Goal: Information Seeking & Learning: Learn about a topic

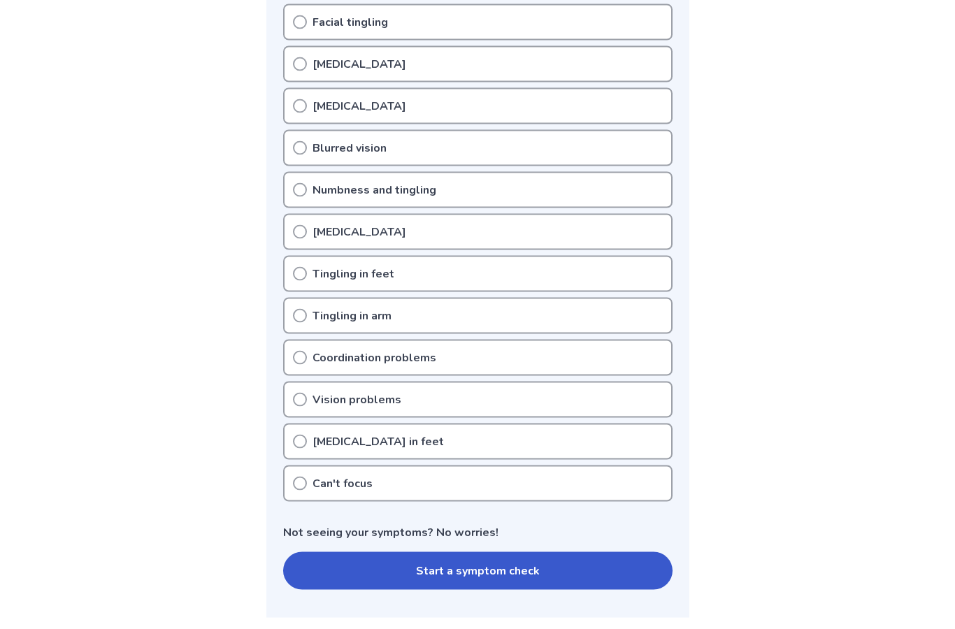
scroll to position [317, 0]
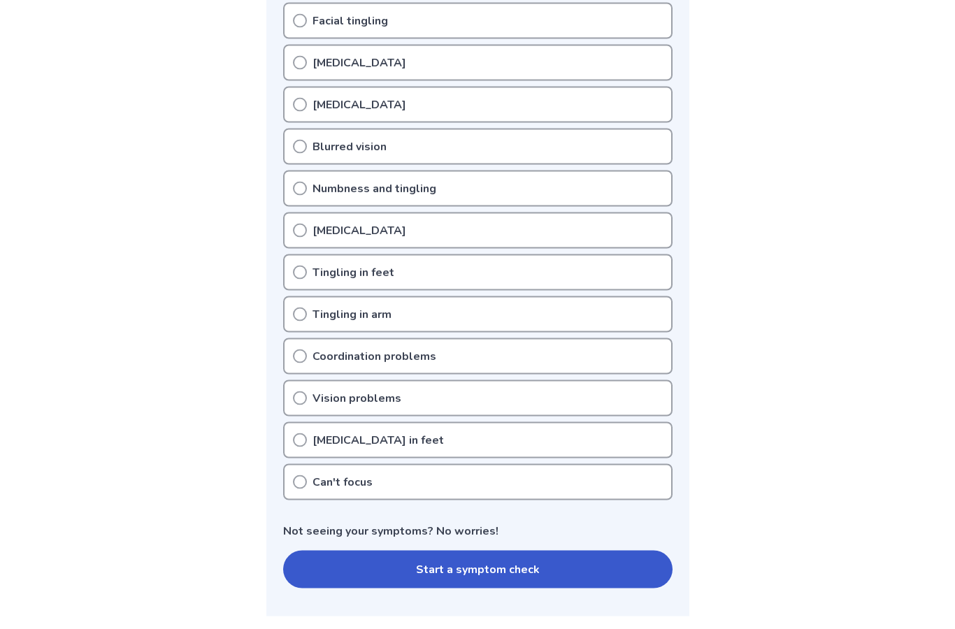
click at [303, 237] on div "Muscle weakness" at bounding box center [477, 230] width 389 height 36
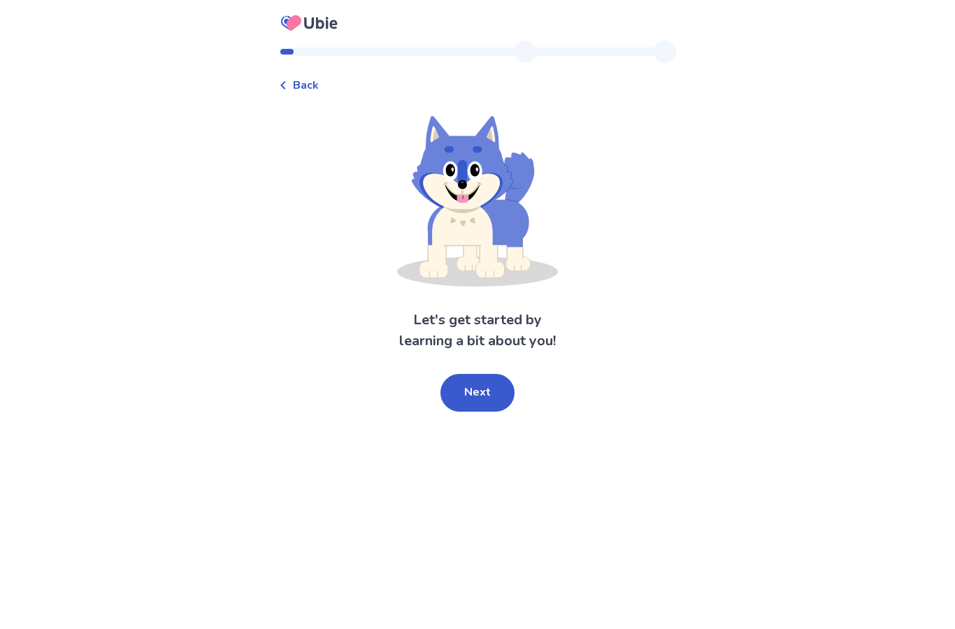
click at [476, 393] on button "Next" at bounding box center [477, 393] width 74 height 38
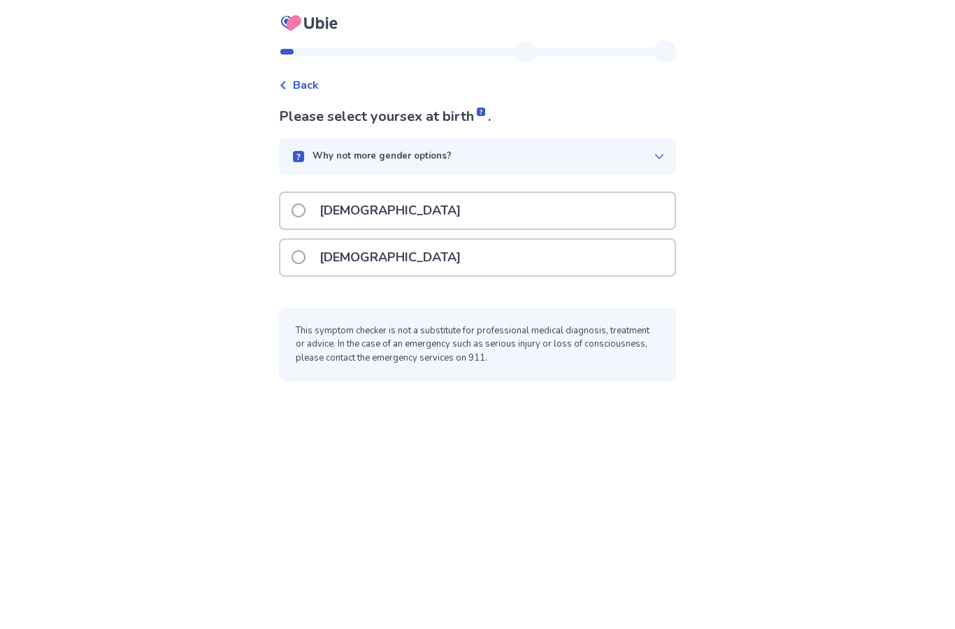
click at [305, 260] on span at bounding box center [298, 257] width 14 height 14
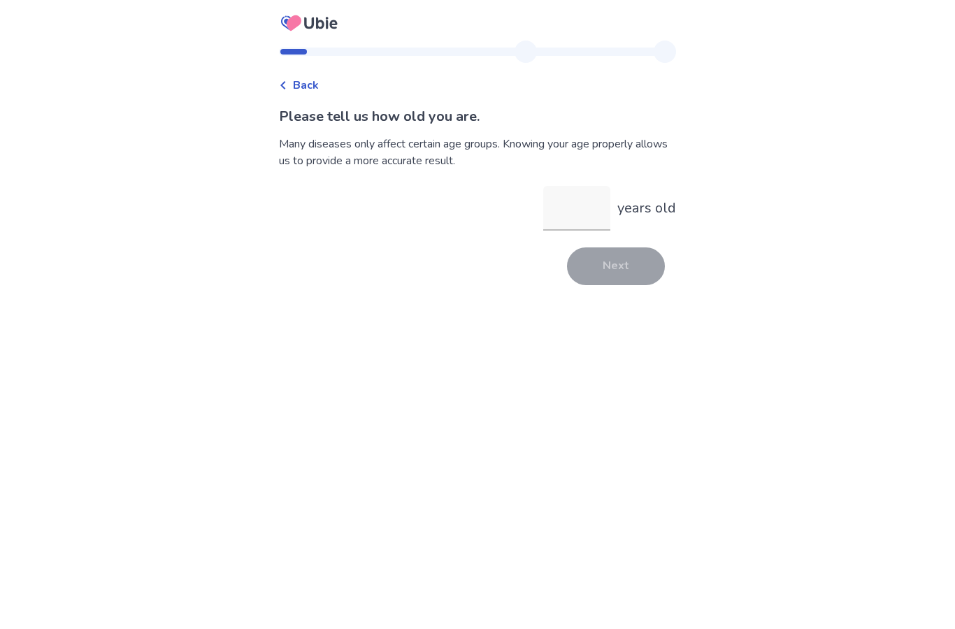
click at [588, 201] on input "years old" at bounding box center [576, 208] width 67 height 45
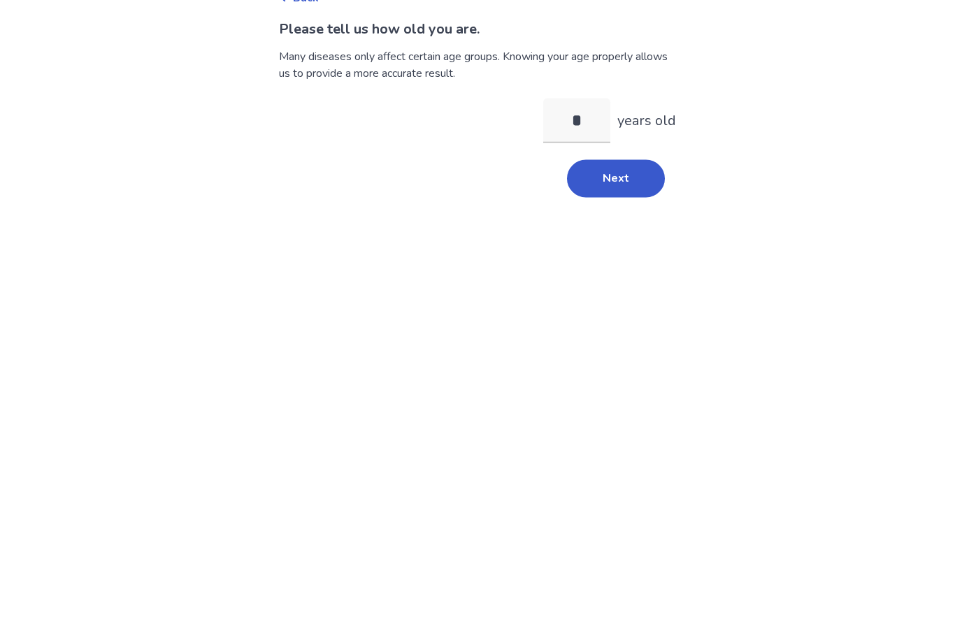
type input "**"
click at [630, 247] on button "Next" at bounding box center [616, 266] width 98 height 38
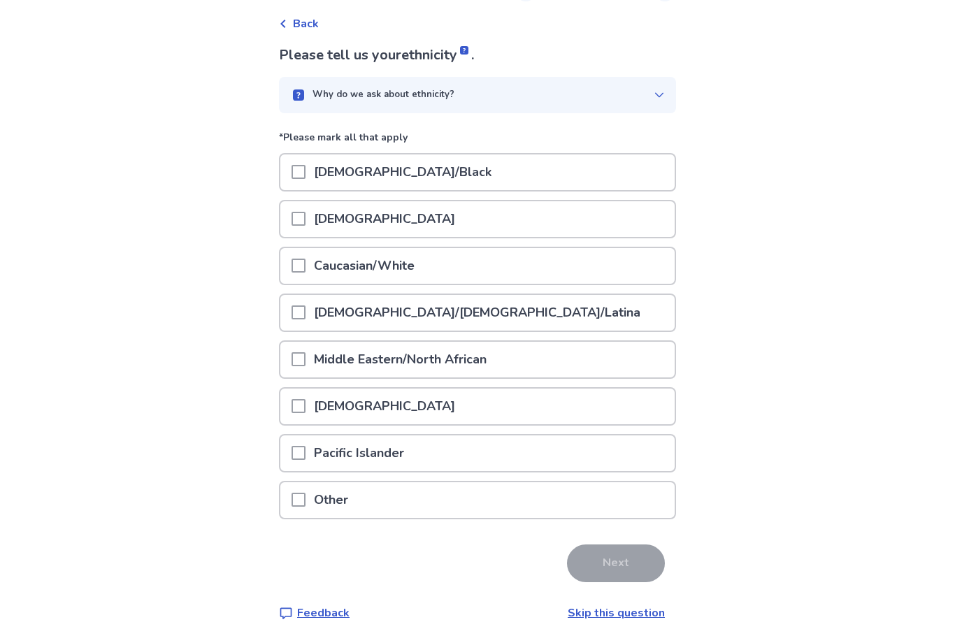
scroll to position [75, 0]
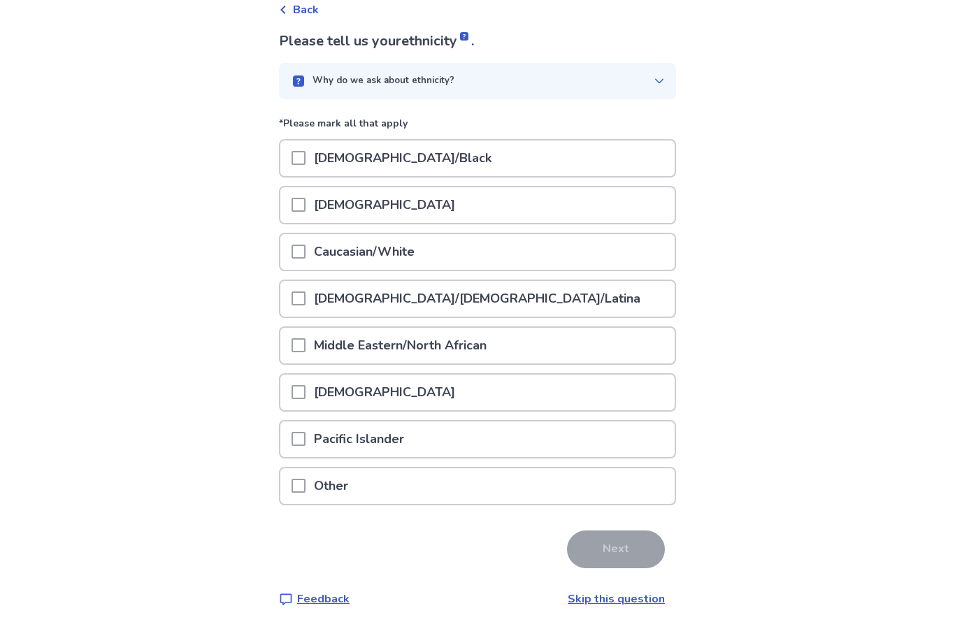
click at [305, 250] on span at bounding box center [298, 252] width 14 height 14
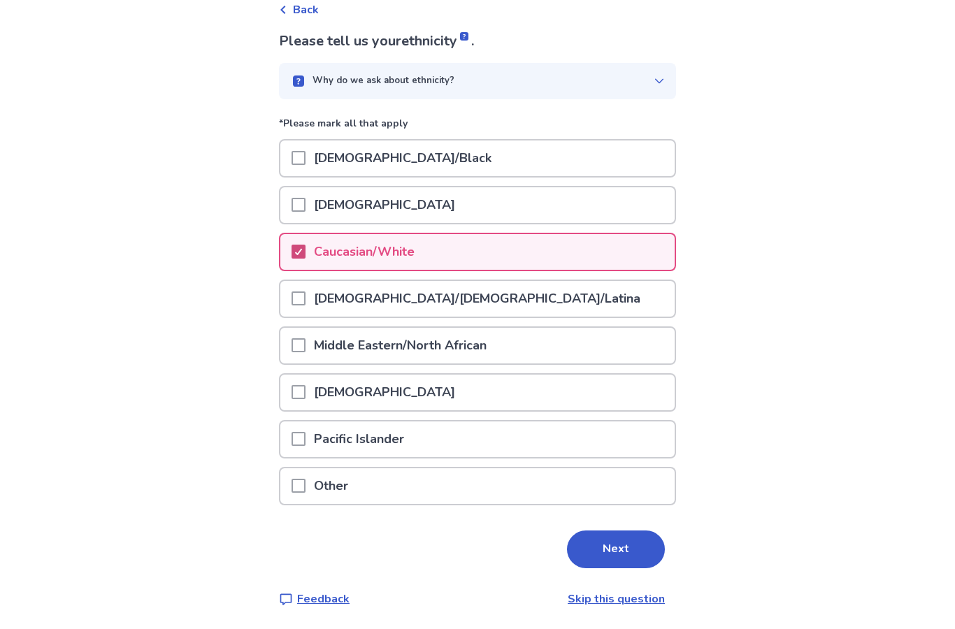
click at [625, 547] on button "Next" at bounding box center [616, 549] width 98 height 38
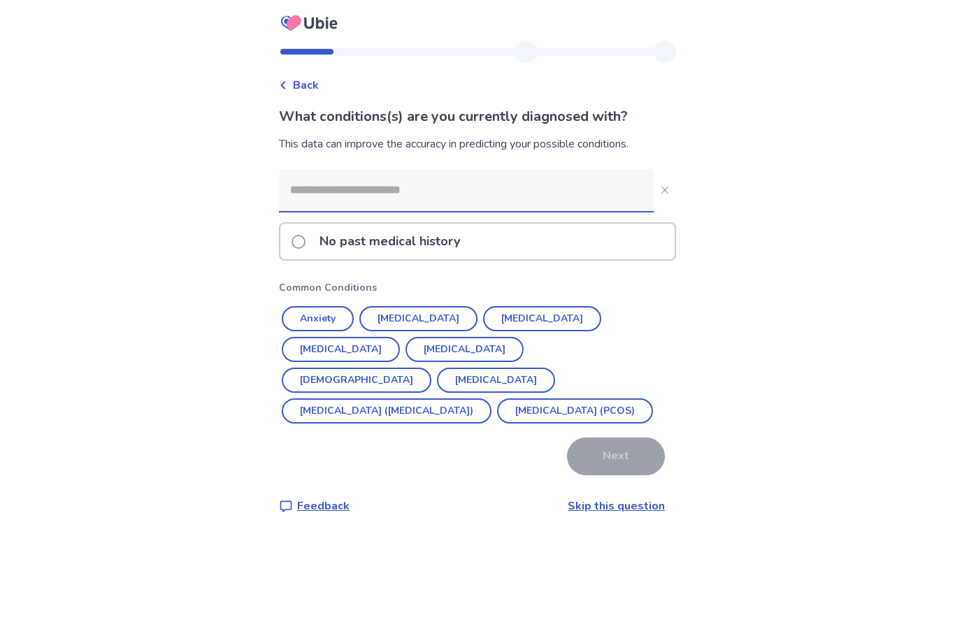
click at [338, 324] on button "Anxiety" at bounding box center [318, 318] width 72 height 25
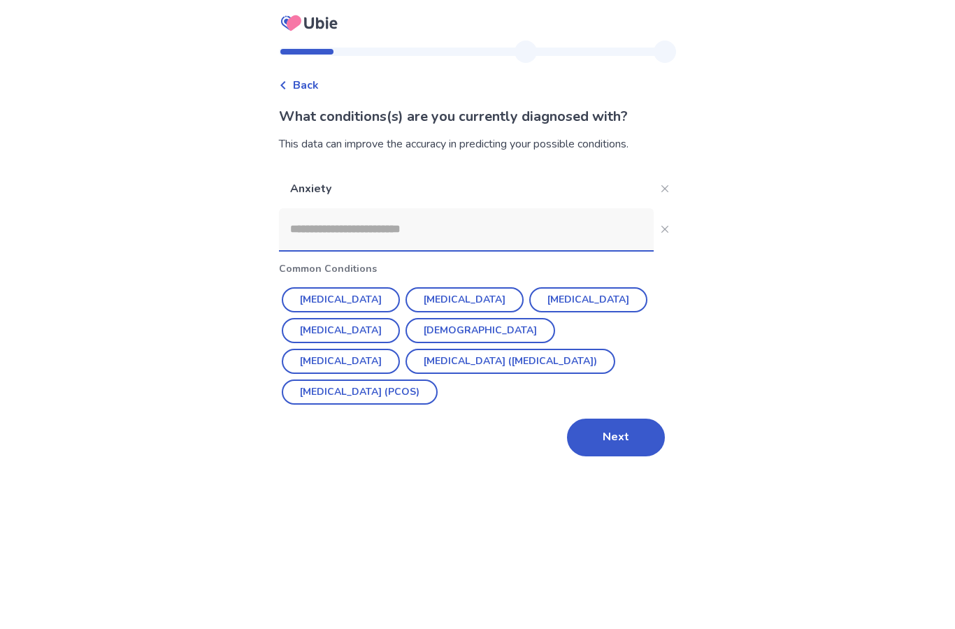
click at [447, 305] on button "[MEDICAL_DATA]" at bounding box center [464, 299] width 118 height 25
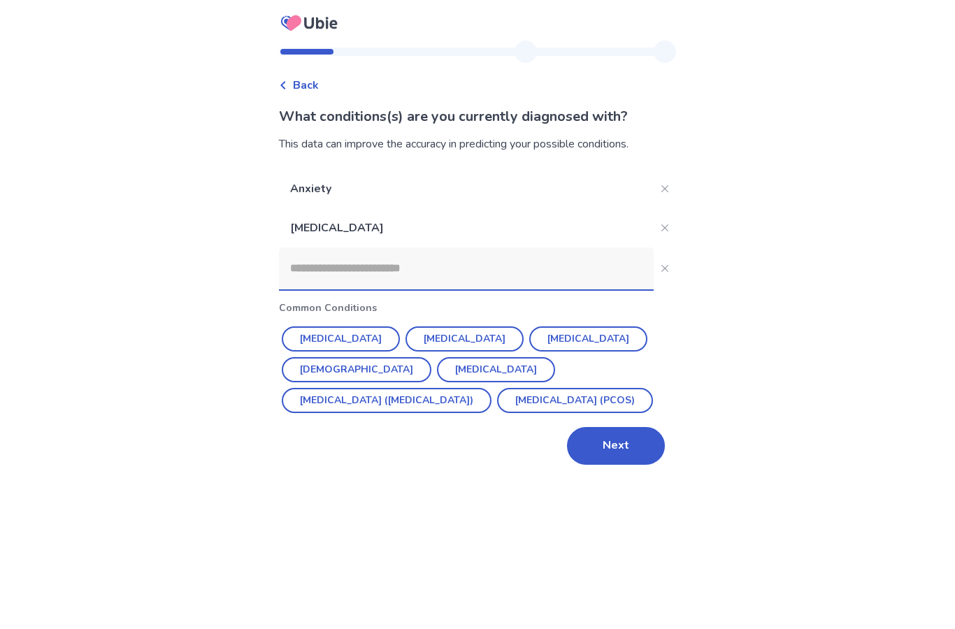
click at [615, 442] on button "Next" at bounding box center [616, 446] width 98 height 38
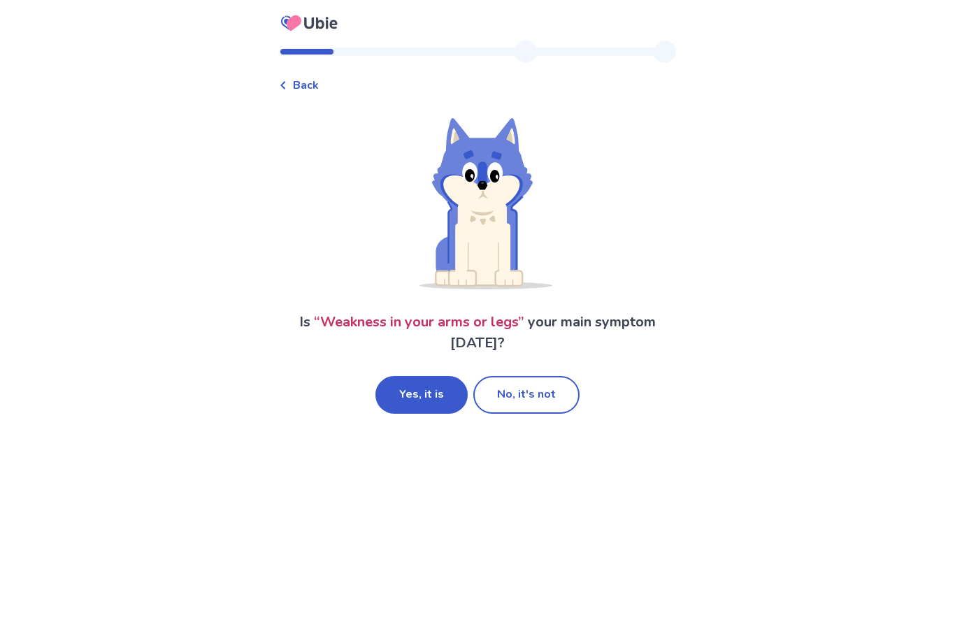
click at [538, 391] on button "No, it's not" at bounding box center [526, 395] width 106 height 38
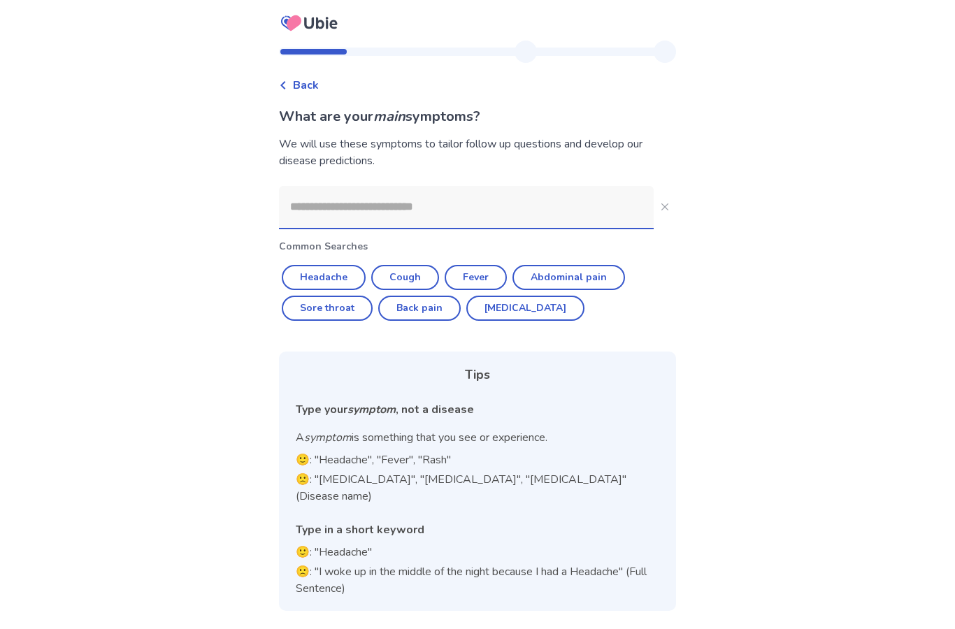
click at [389, 205] on input at bounding box center [466, 207] width 375 height 42
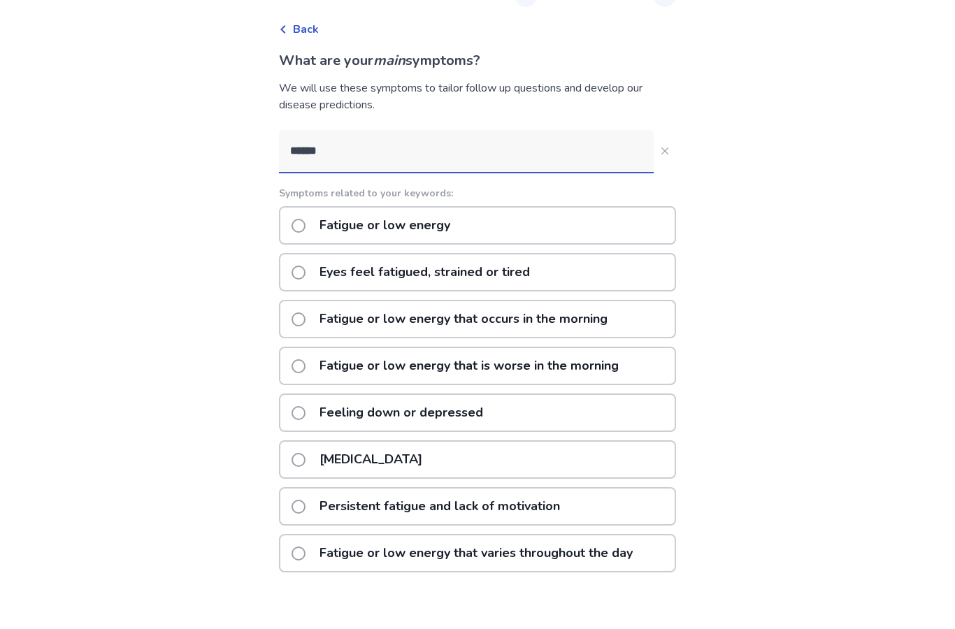
type input "*******"
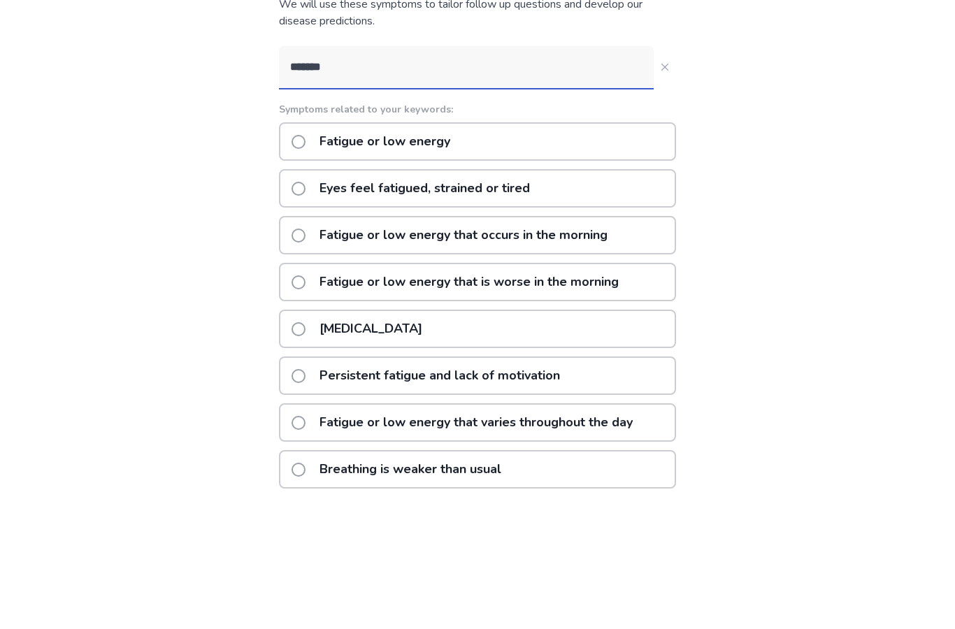
click at [651, 309] on div "Eyes feel fatigued, strained or tired" at bounding box center [477, 328] width 397 height 38
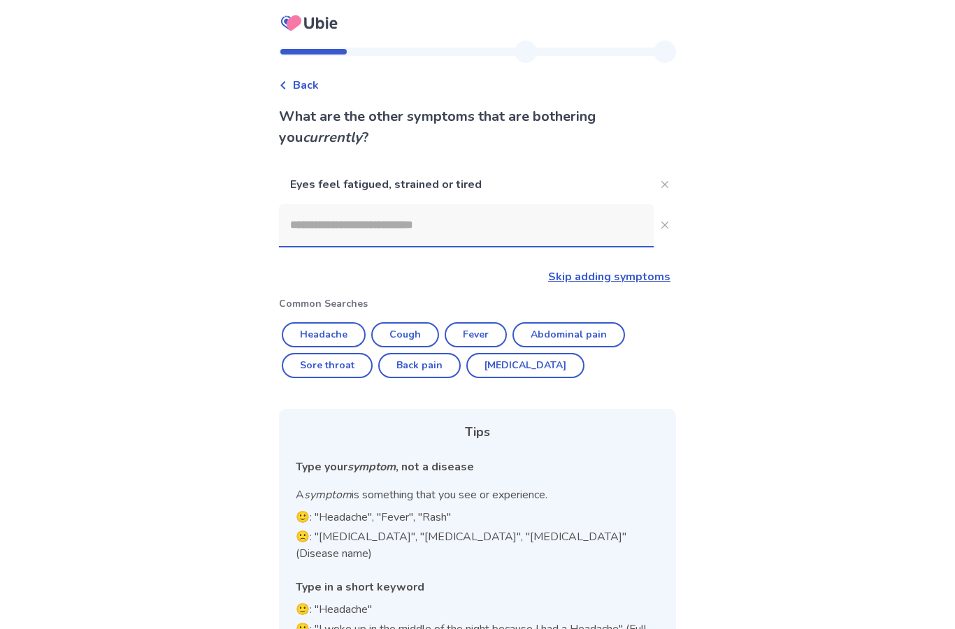
click at [389, 231] on input at bounding box center [466, 225] width 375 height 42
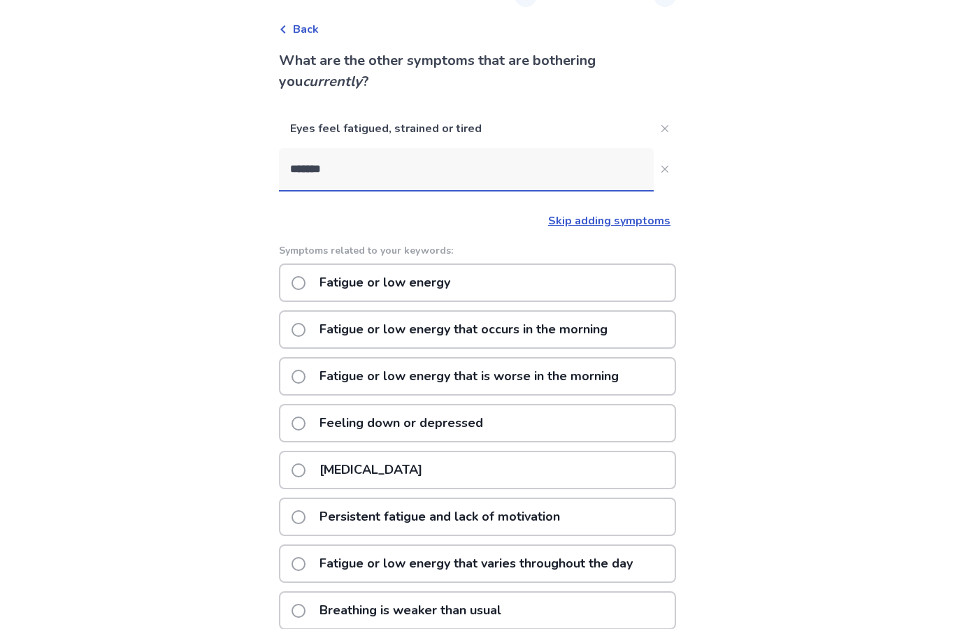
type input "*******"
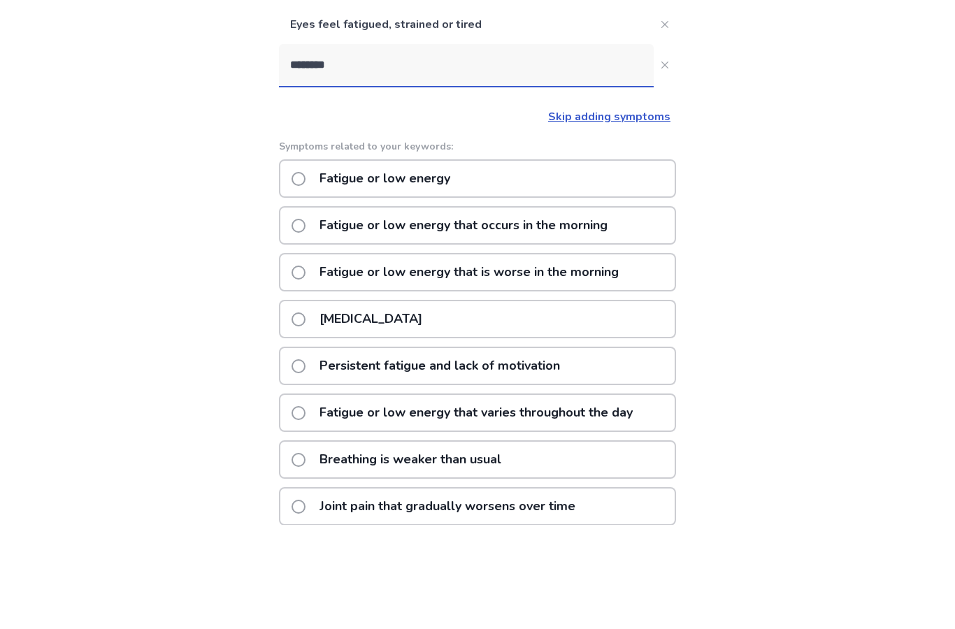
click at [305, 276] on span at bounding box center [298, 283] width 14 height 14
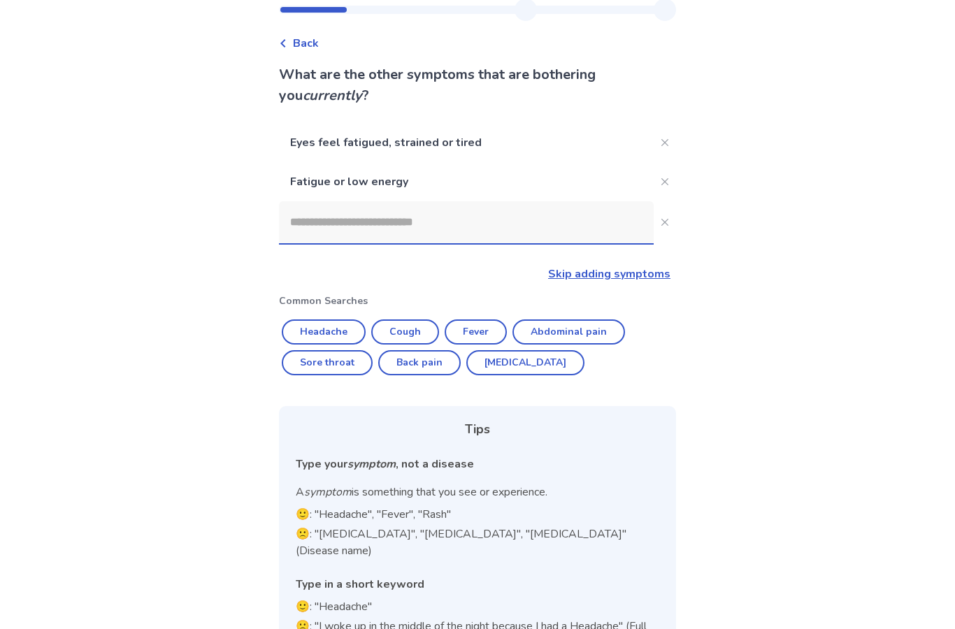
scroll to position [78, 0]
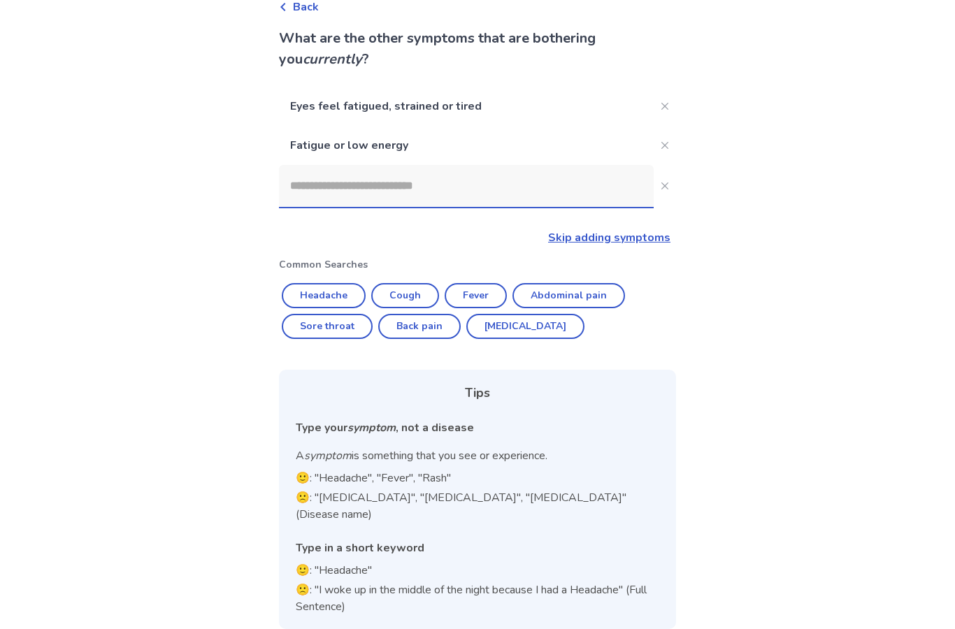
click at [358, 185] on input at bounding box center [466, 186] width 375 height 42
type input "*"
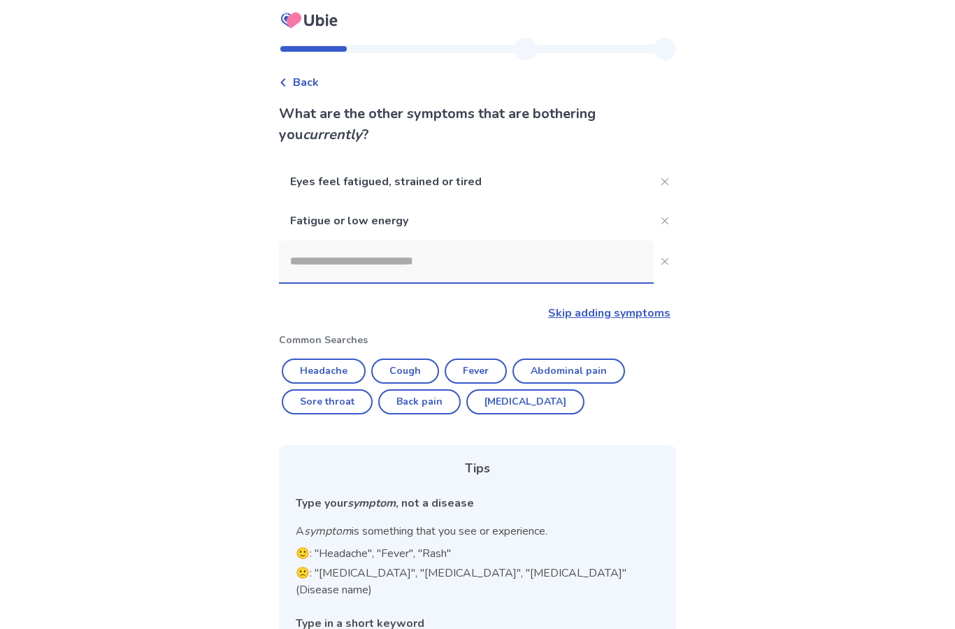
scroll to position [1, 0]
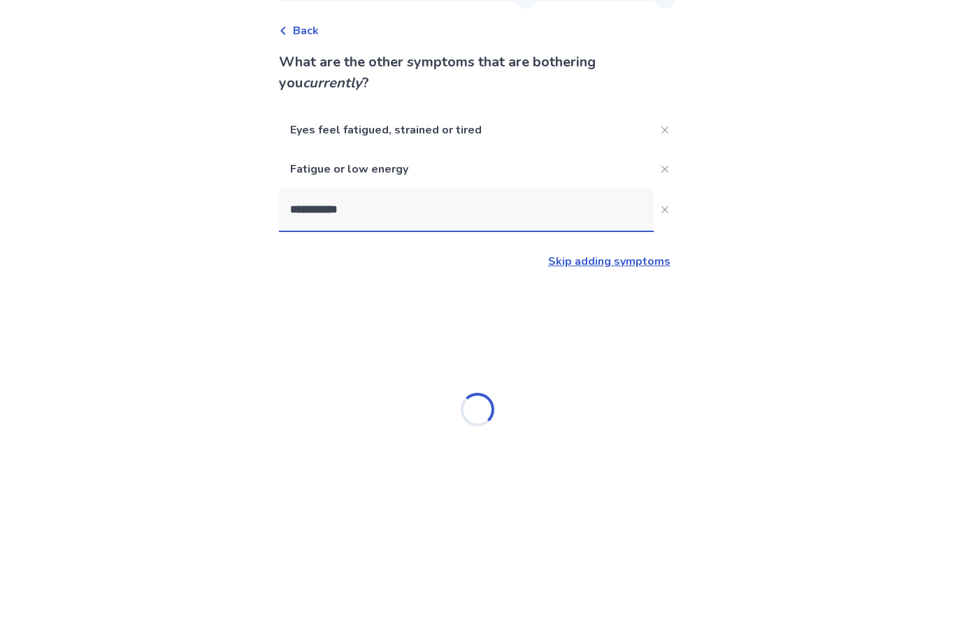
type input "**********"
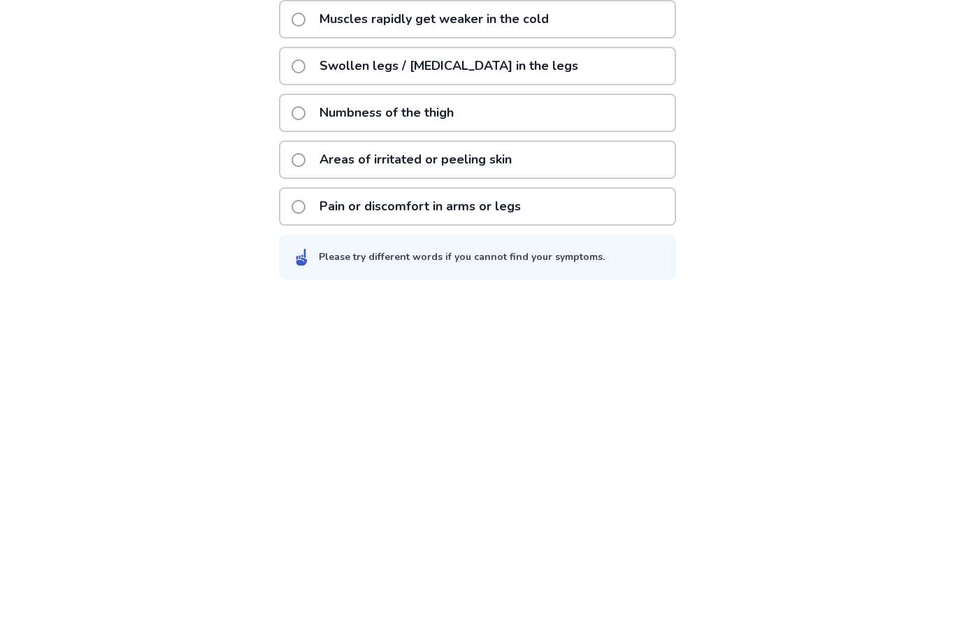
scroll to position [213, 0]
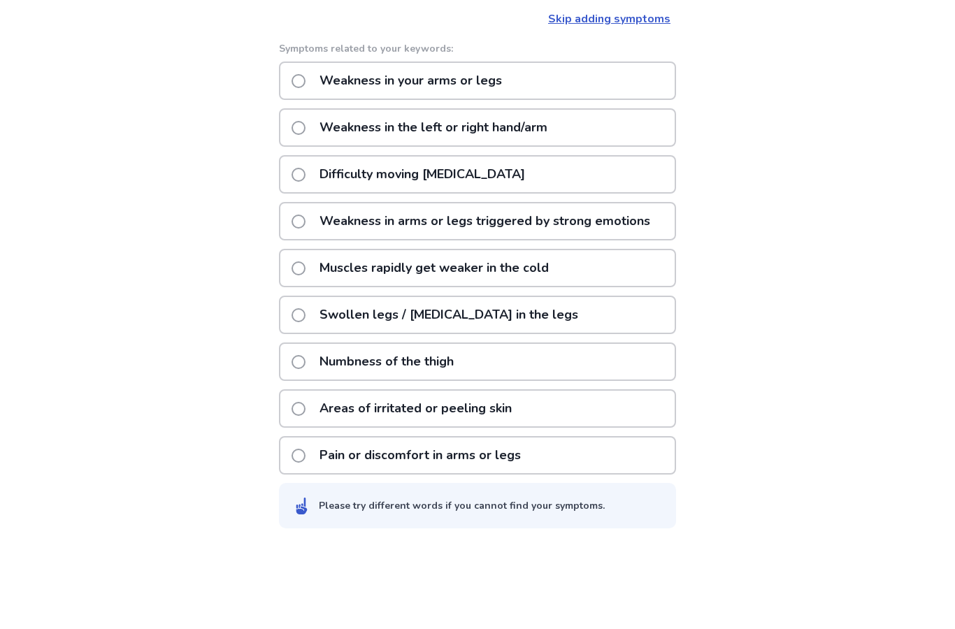
click at [312, 147] on label "Weakness in your arms or legs" at bounding box center [400, 165] width 219 height 36
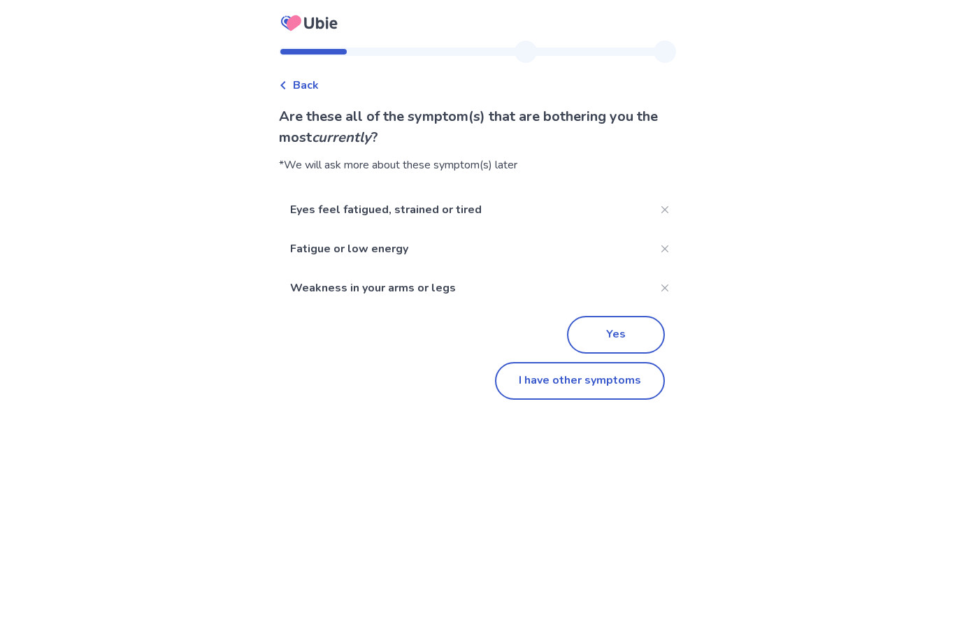
click at [591, 383] on button "I have other symptoms" at bounding box center [580, 381] width 170 height 38
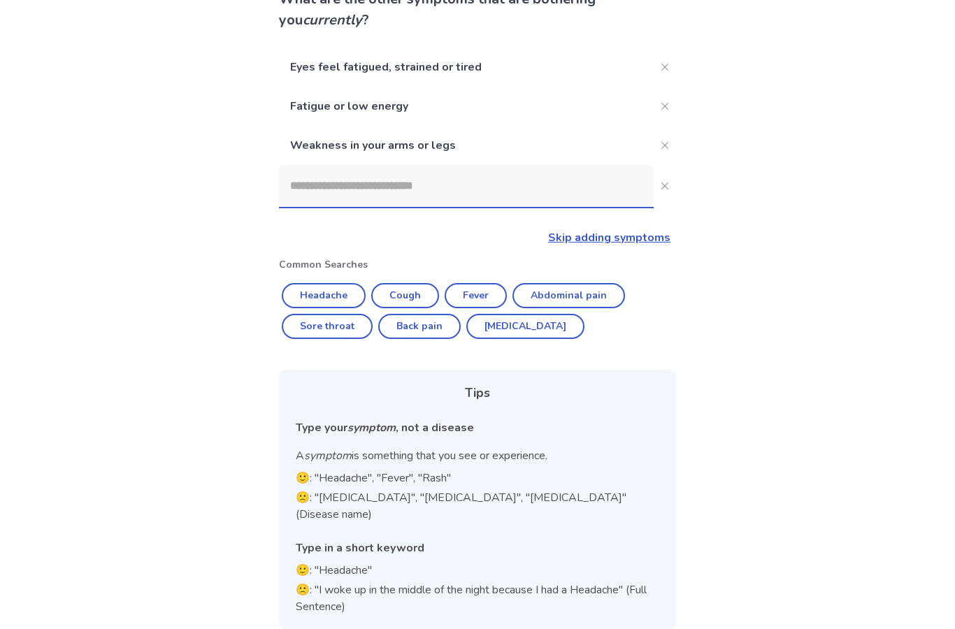
click at [340, 191] on input at bounding box center [466, 186] width 375 height 42
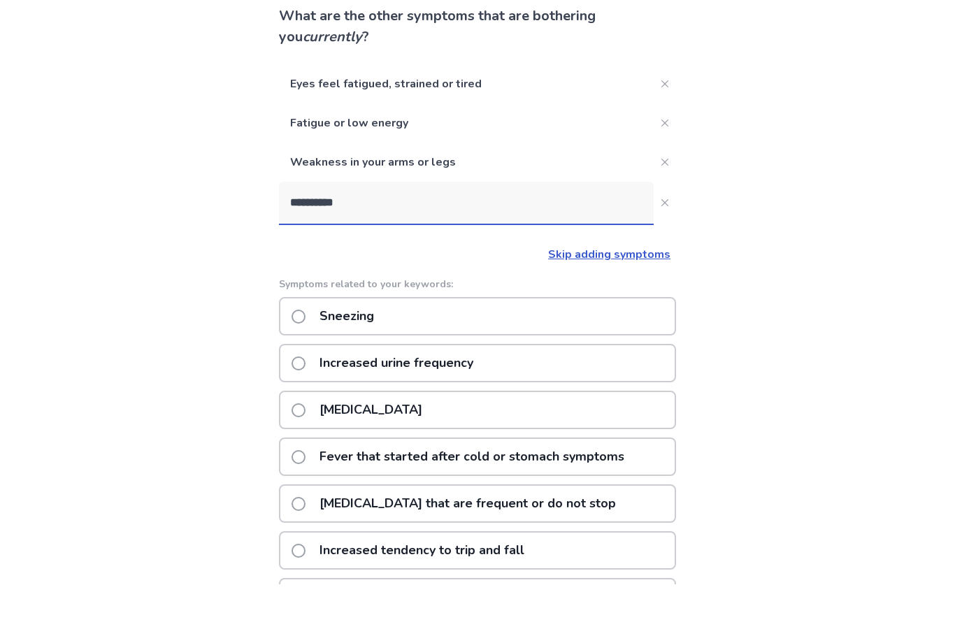
scroll to position [0, 0]
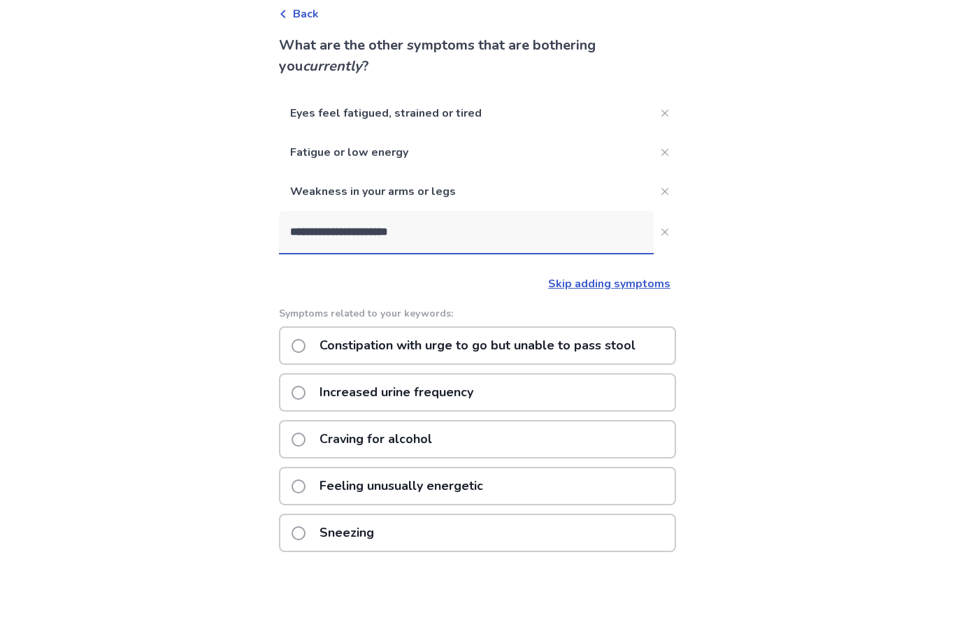
type input "**********"
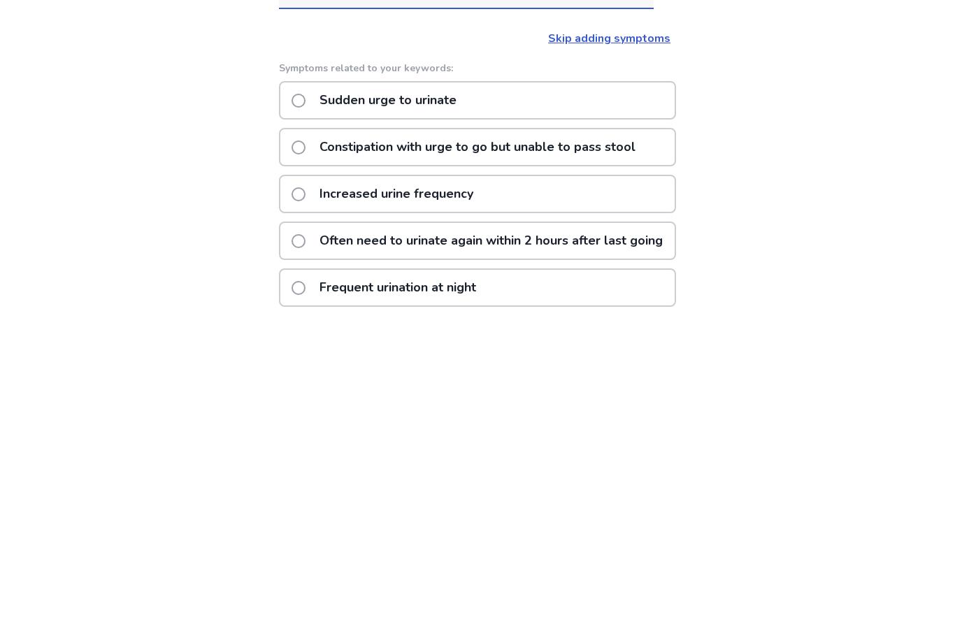
click at [305, 551] on span at bounding box center [298, 558] width 14 height 14
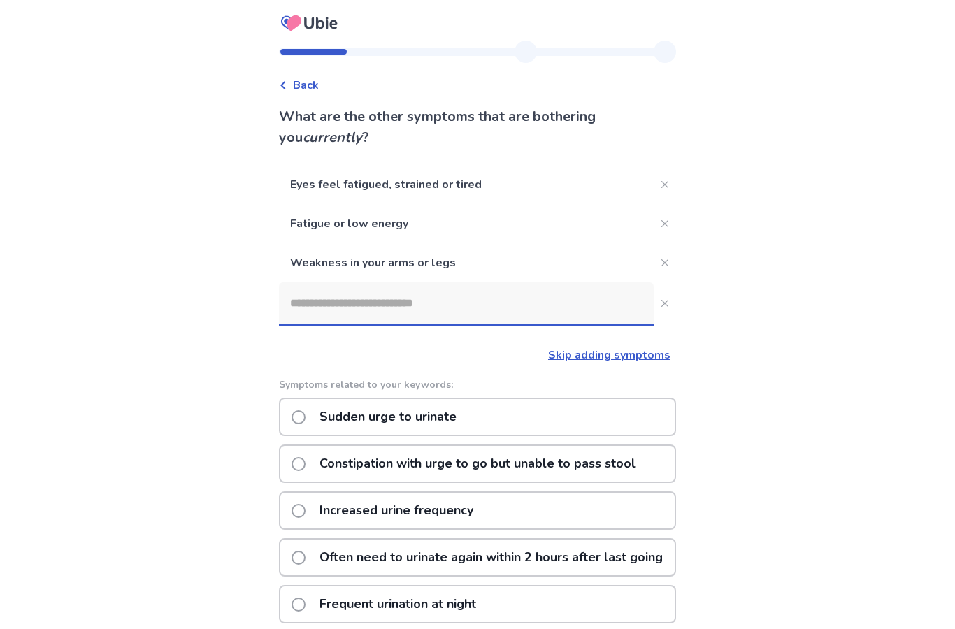
scroll to position [36, 0]
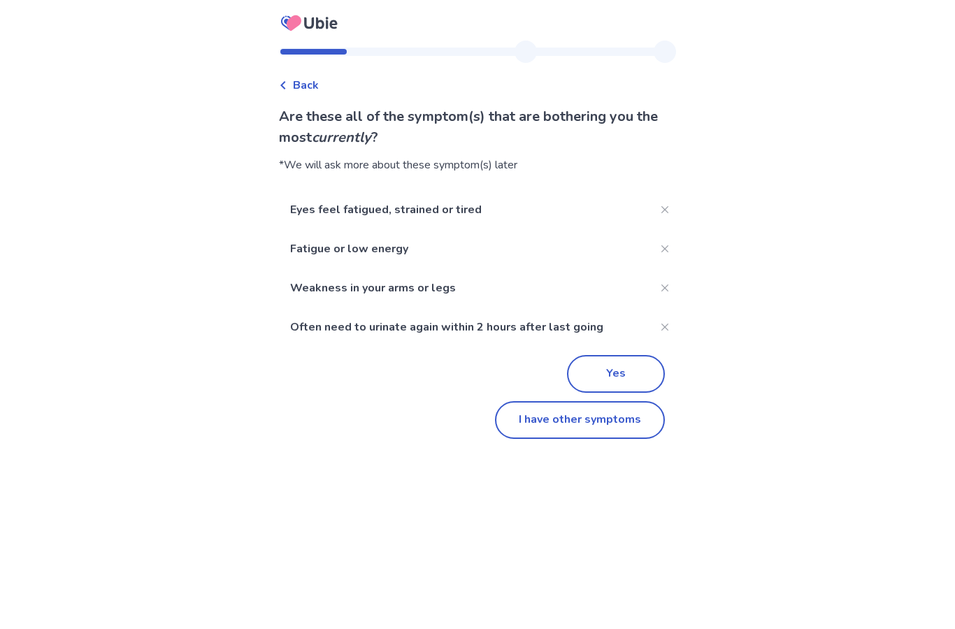
click at [623, 355] on button "Yes" at bounding box center [616, 374] width 98 height 38
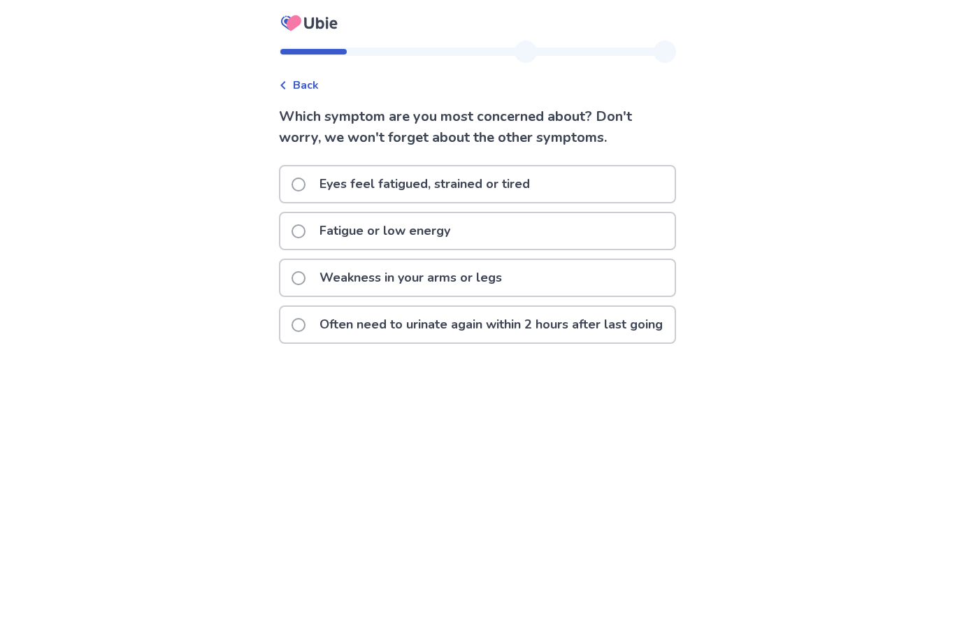
click at [317, 233] on label "Fatigue or low energy" at bounding box center [374, 231] width 167 height 36
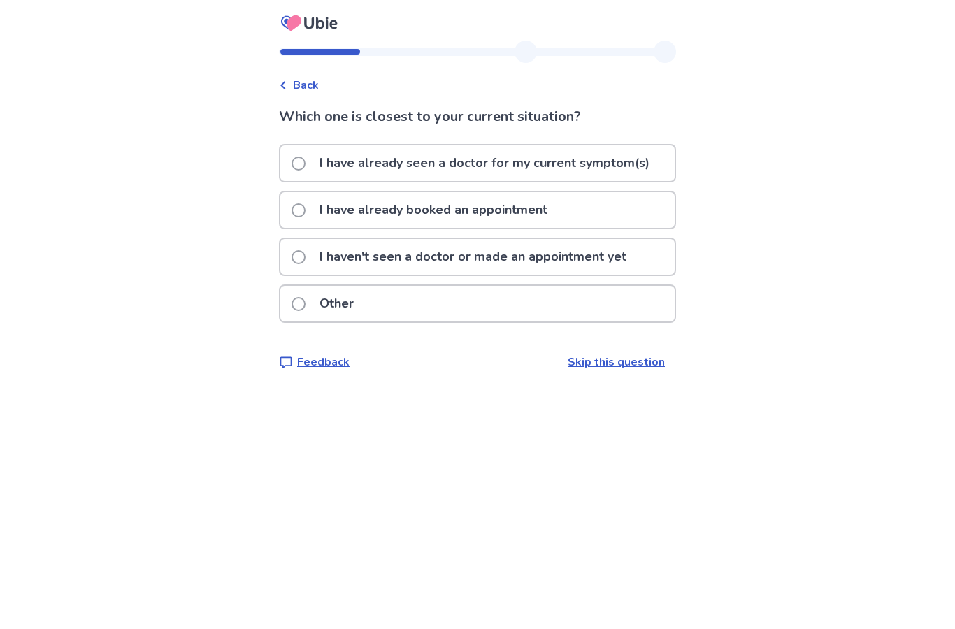
click at [305, 163] on span at bounding box center [298, 164] width 14 height 14
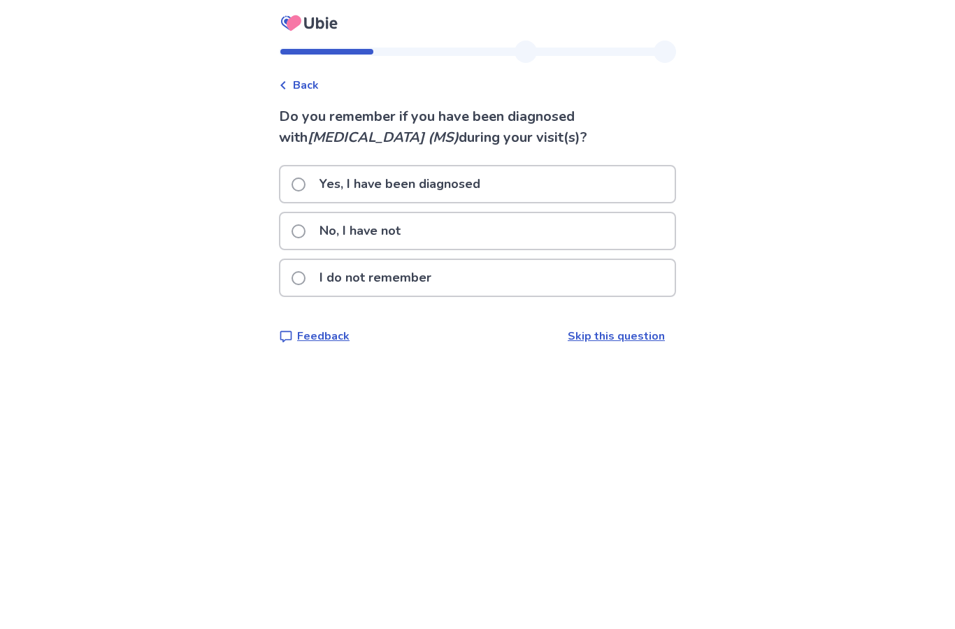
click at [313, 235] on label "No, I have not" at bounding box center [349, 231] width 117 height 36
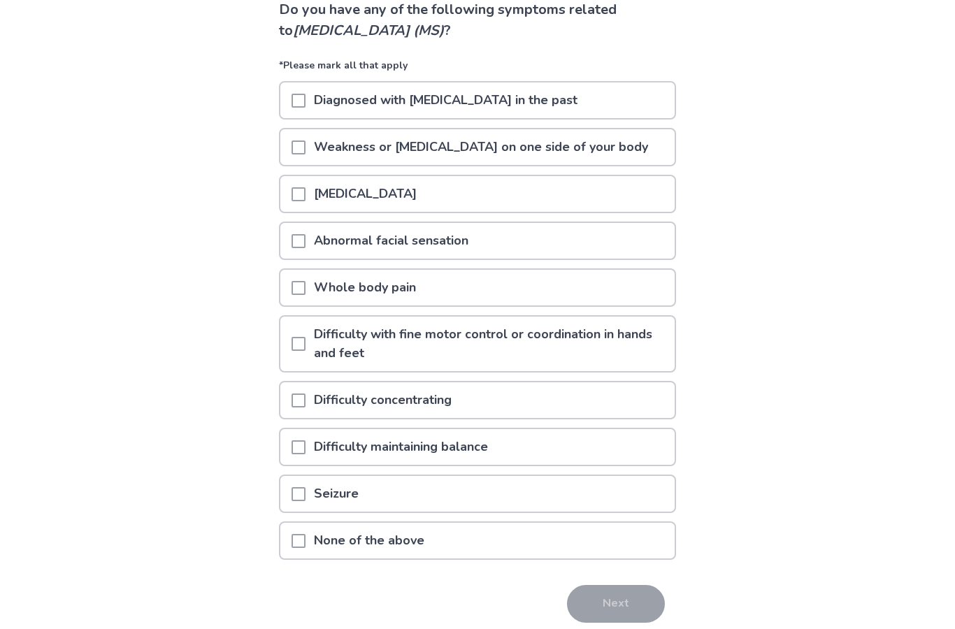
scroll to position [106, 0]
click at [305, 401] on span at bounding box center [298, 401] width 14 height 14
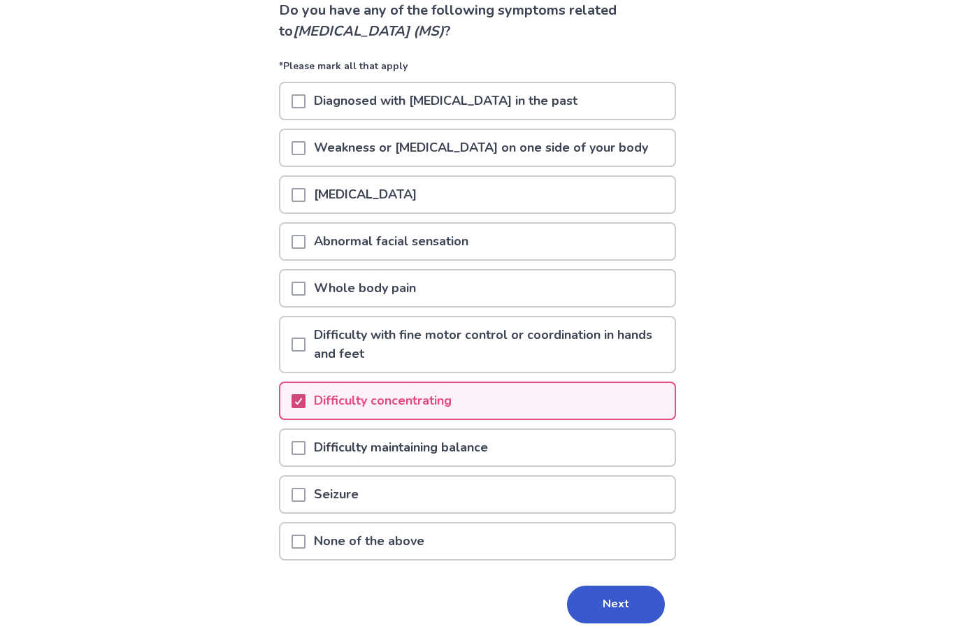
click at [612, 611] on button "Next" at bounding box center [616, 605] width 98 height 38
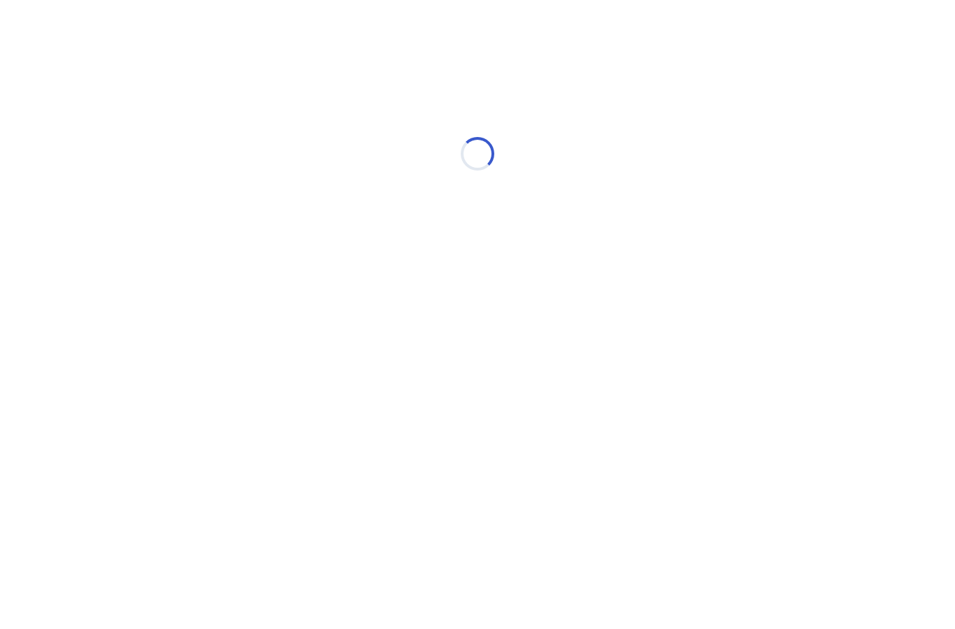
scroll to position [0, 0]
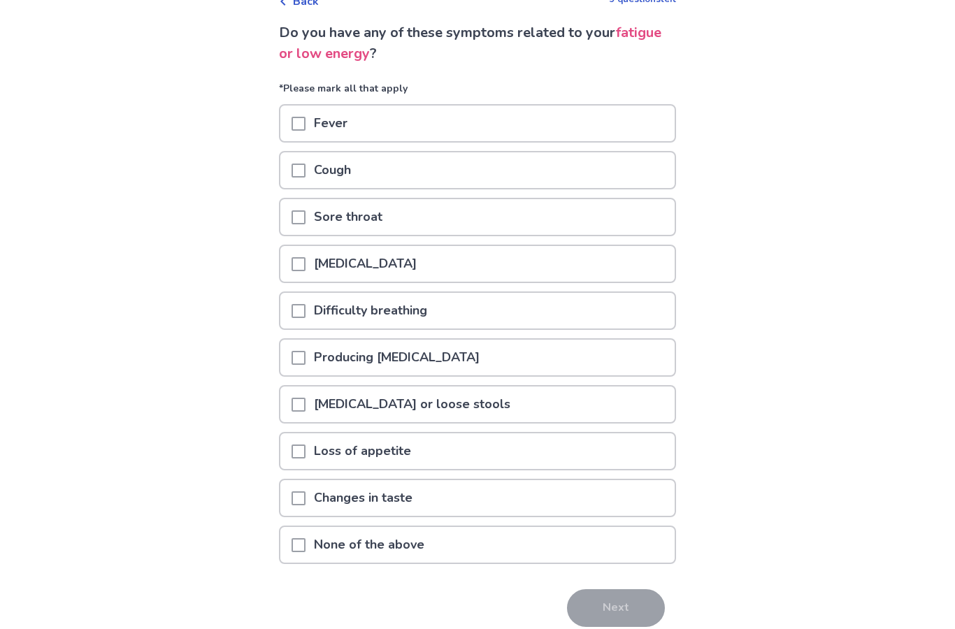
scroll to position [87, 0]
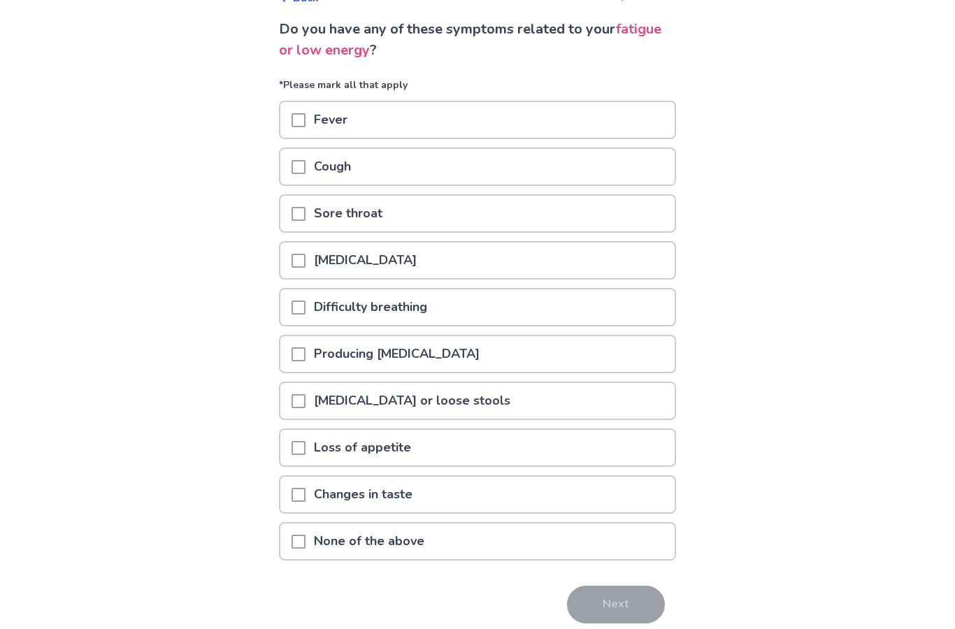
click at [305, 456] on div at bounding box center [298, 448] width 14 height 36
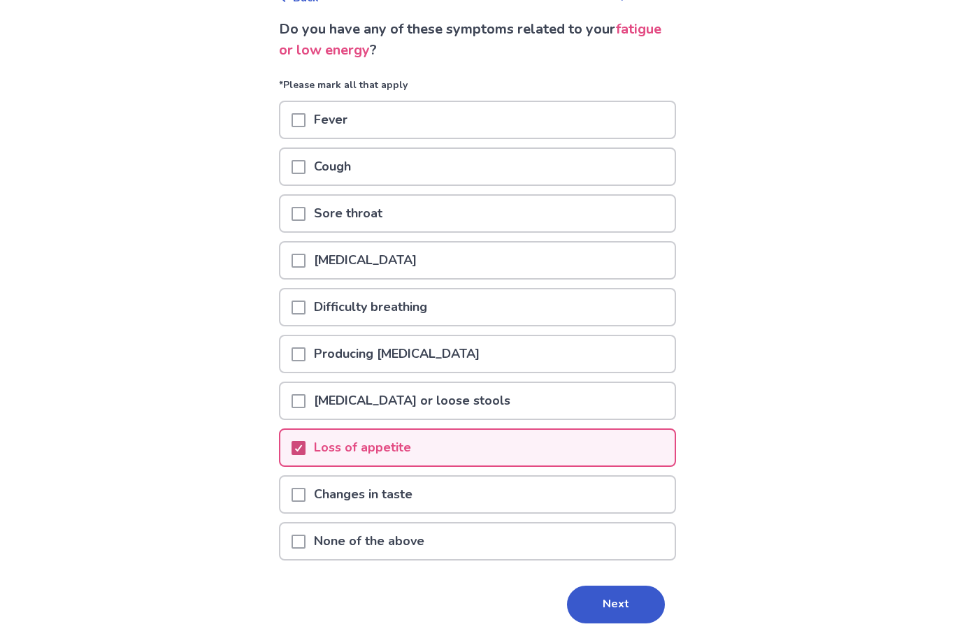
click at [305, 454] on span at bounding box center [298, 448] width 14 height 14
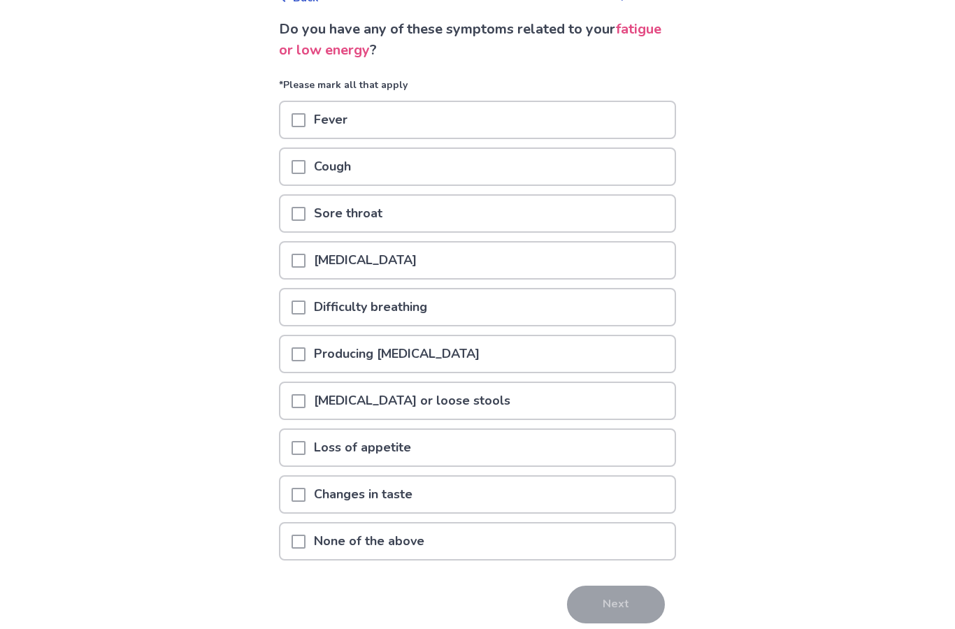
click at [626, 512] on div "Changes in taste" at bounding box center [477, 495] width 394 height 36
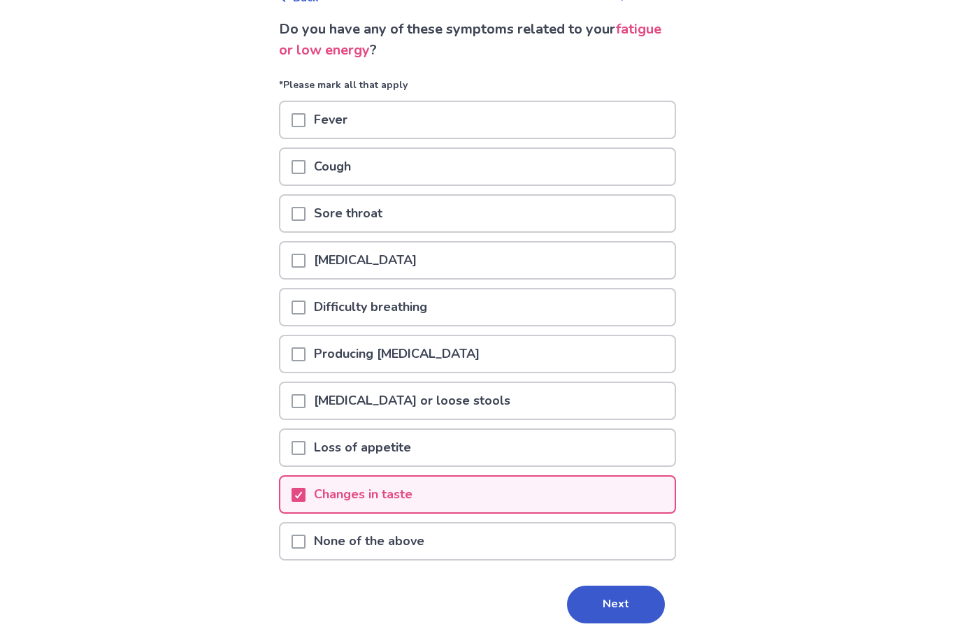
click at [305, 502] on div at bounding box center [298, 495] width 14 height 36
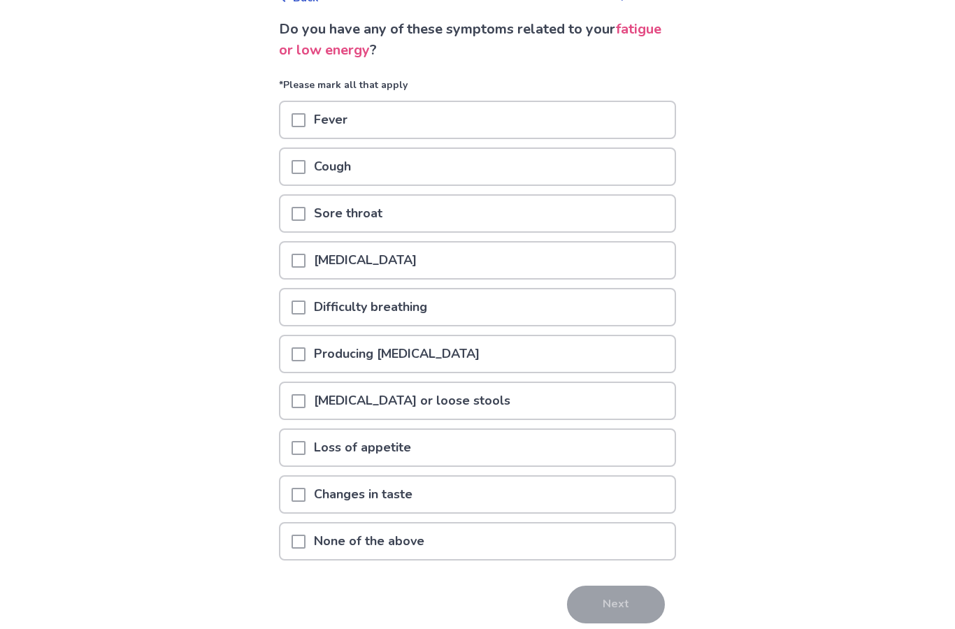
click at [799, 197] on div "Back 9 questions left Do you have any of these symptoms related to your fatigue…" at bounding box center [477, 299] width 955 height 772
click at [305, 547] on span at bounding box center [298, 542] width 14 height 14
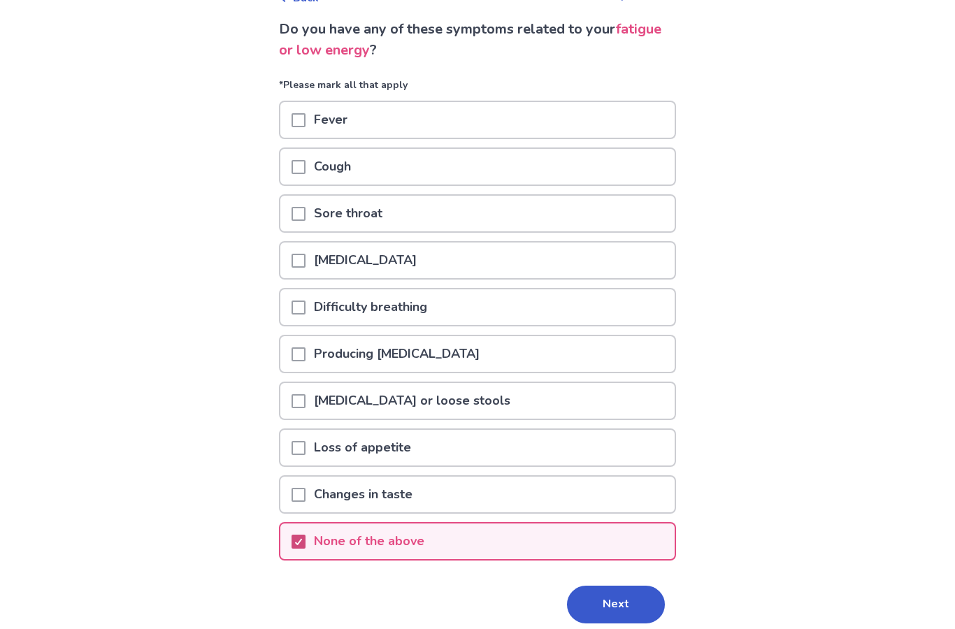
click at [615, 609] on button "Next" at bounding box center [616, 605] width 98 height 38
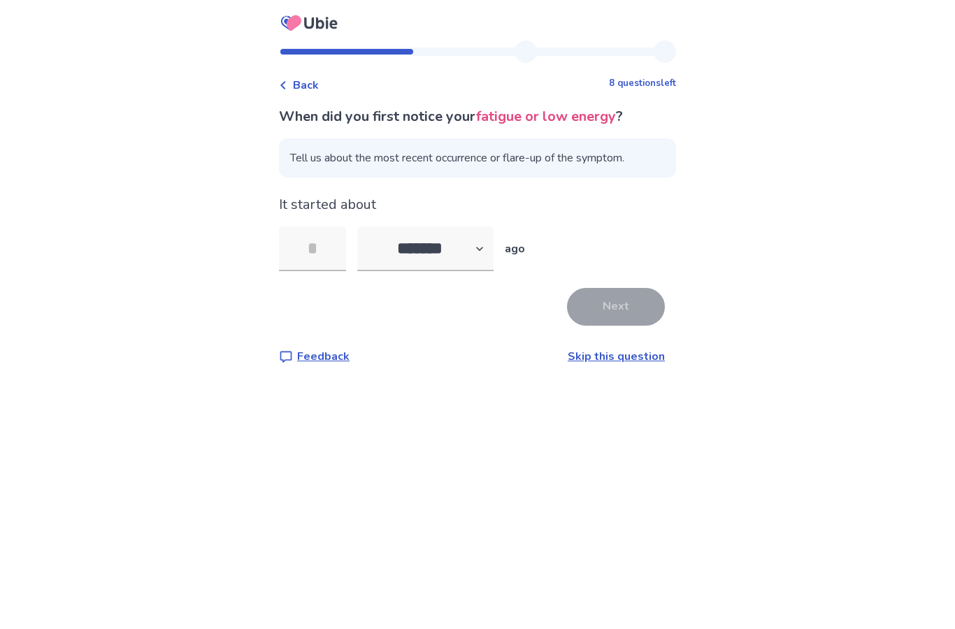
click at [326, 251] on input "tel" at bounding box center [312, 248] width 67 height 45
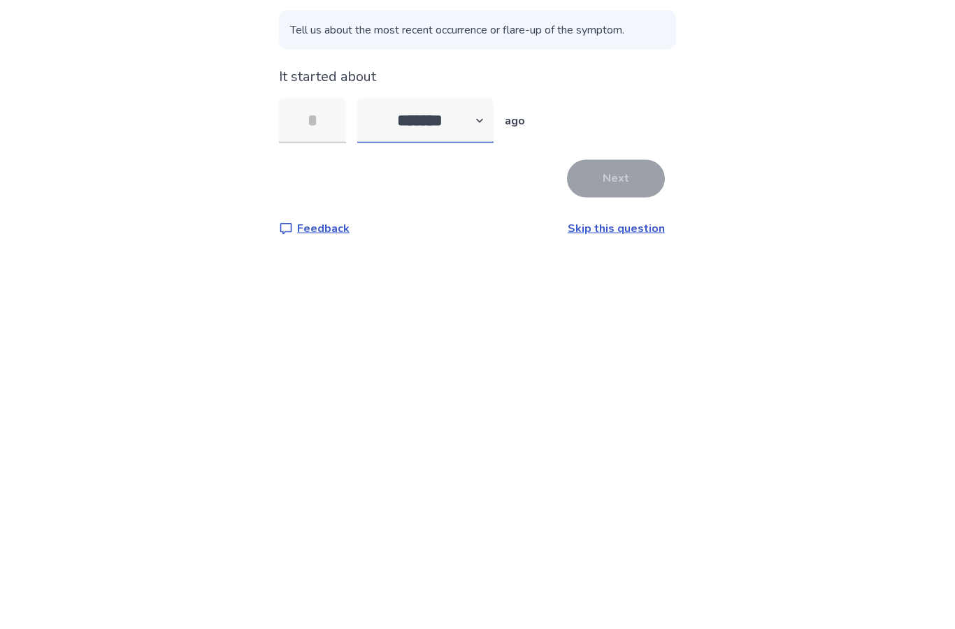
click at [493, 226] on select "******* ****** ******* ******** *******" at bounding box center [425, 248] width 136 height 45
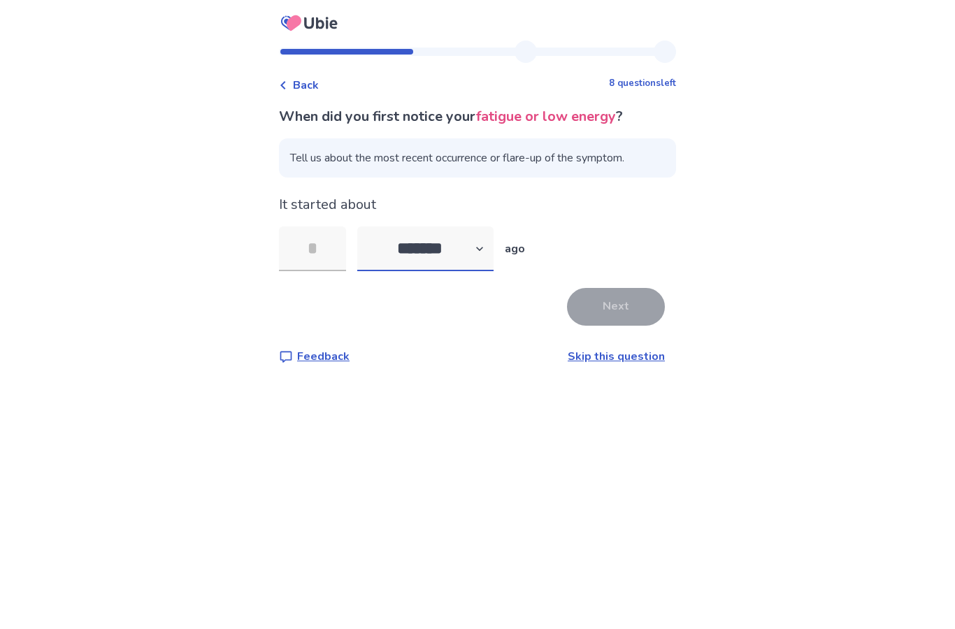
select select "*"
click at [327, 226] on input "tel" at bounding box center [312, 248] width 67 height 45
type input "*"
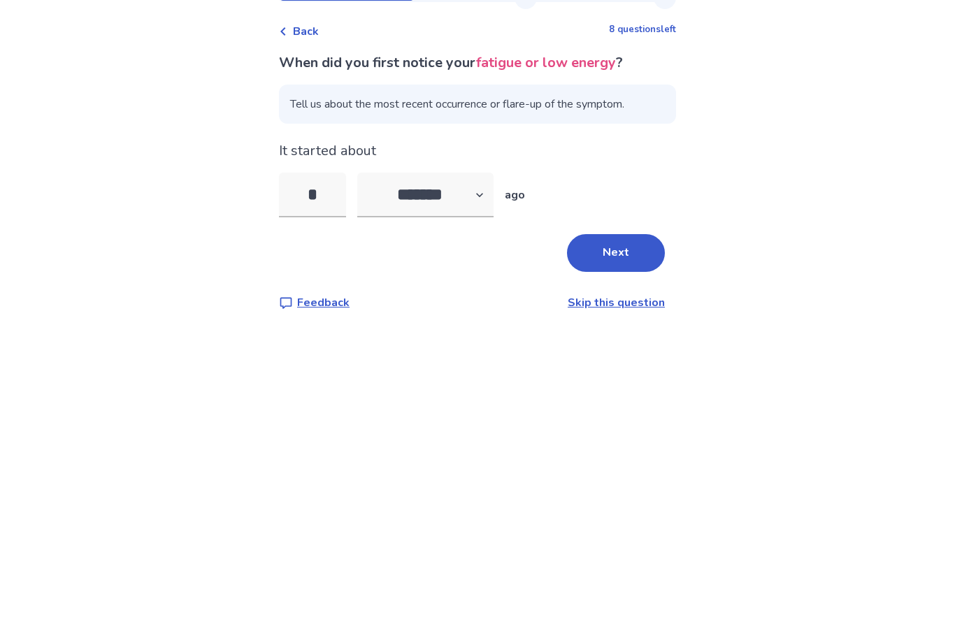
click at [626, 288] on button "Next" at bounding box center [616, 307] width 98 height 38
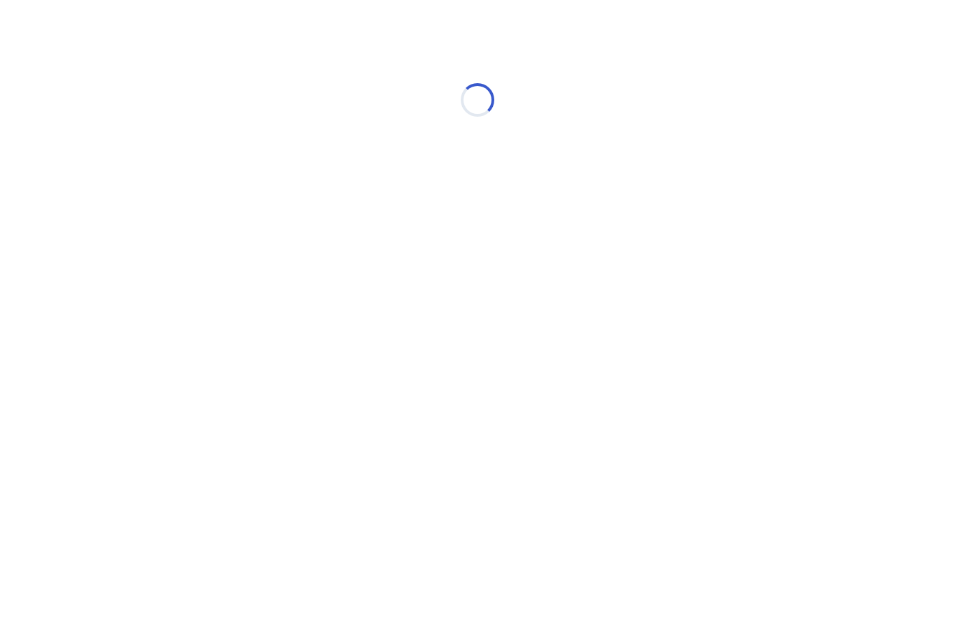
scroll to position [0, 0]
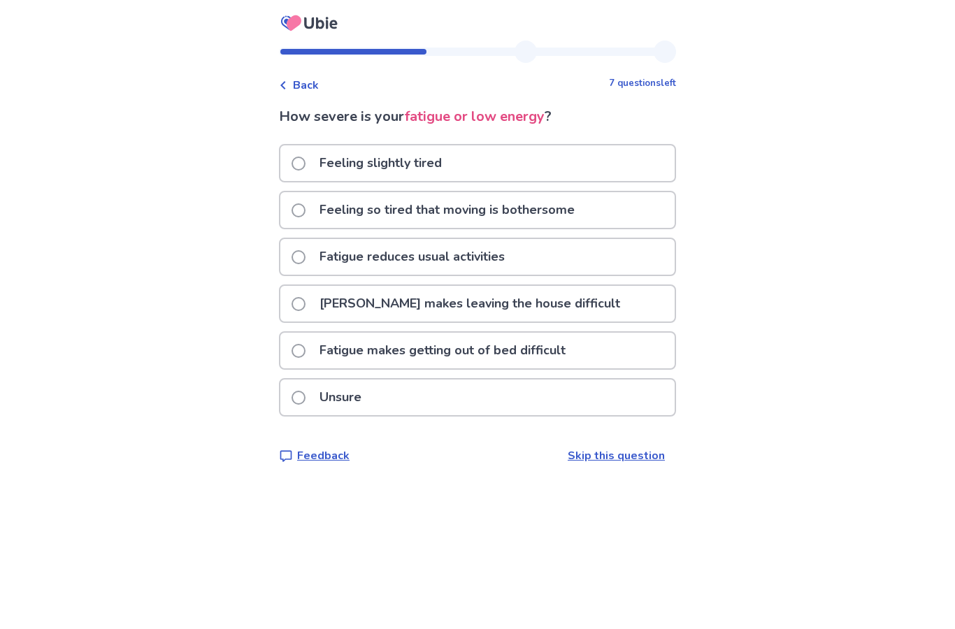
click at [304, 261] on span at bounding box center [298, 257] width 14 height 14
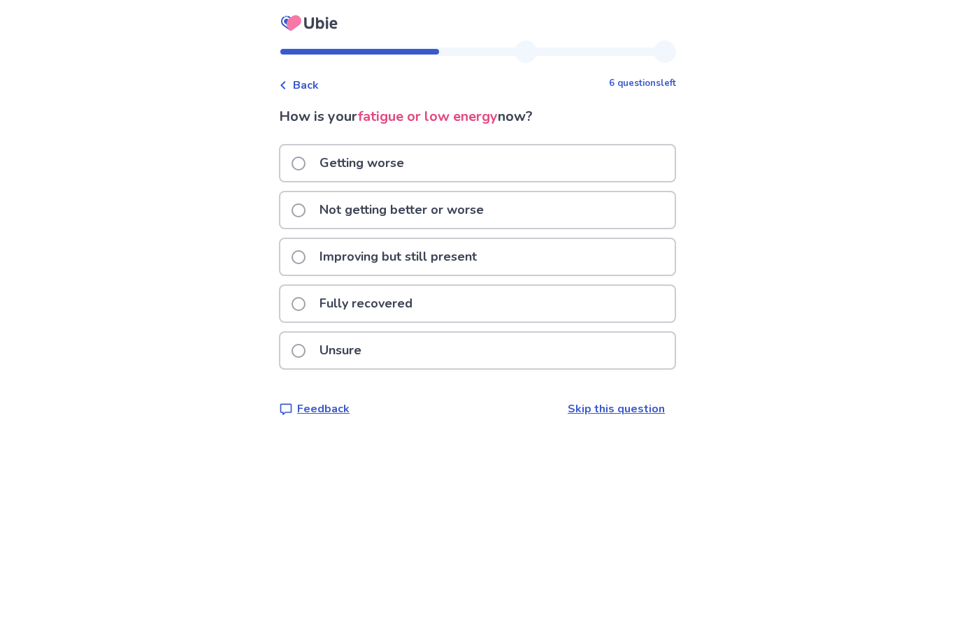
click at [305, 168] on span at bounding box center [298, 164] width 14 height 14
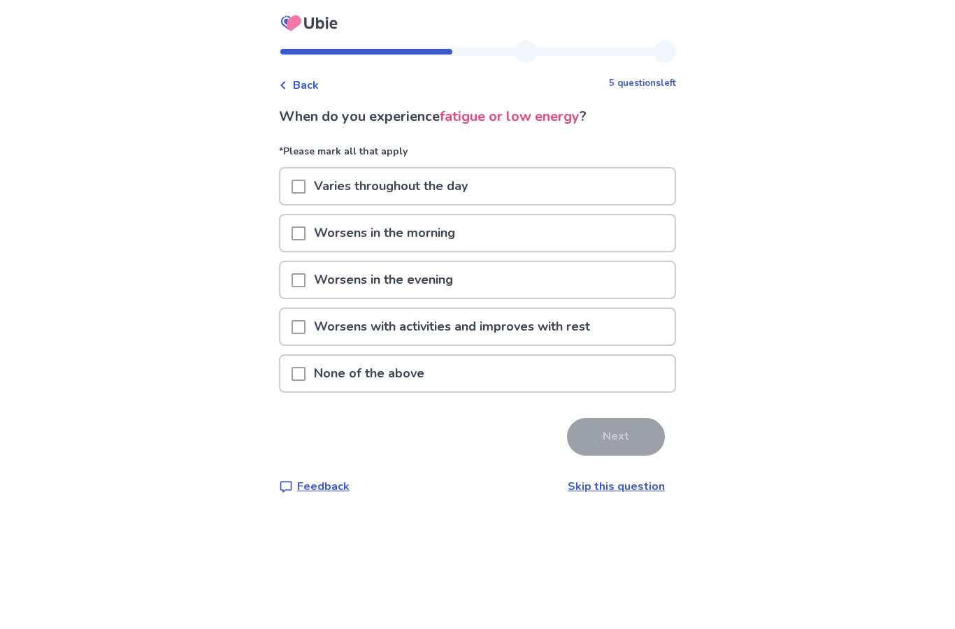
click at [305, 187] on span at bounding box center [298, 187] width 14 height 14
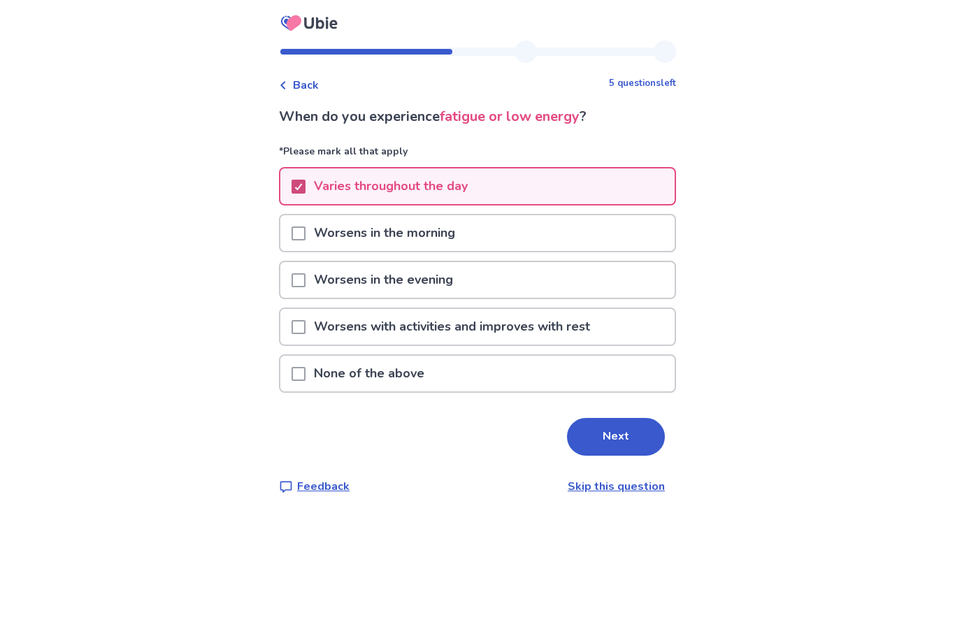
click at [305, 190] on span at bounding box center [298, 187] width 14 height 14
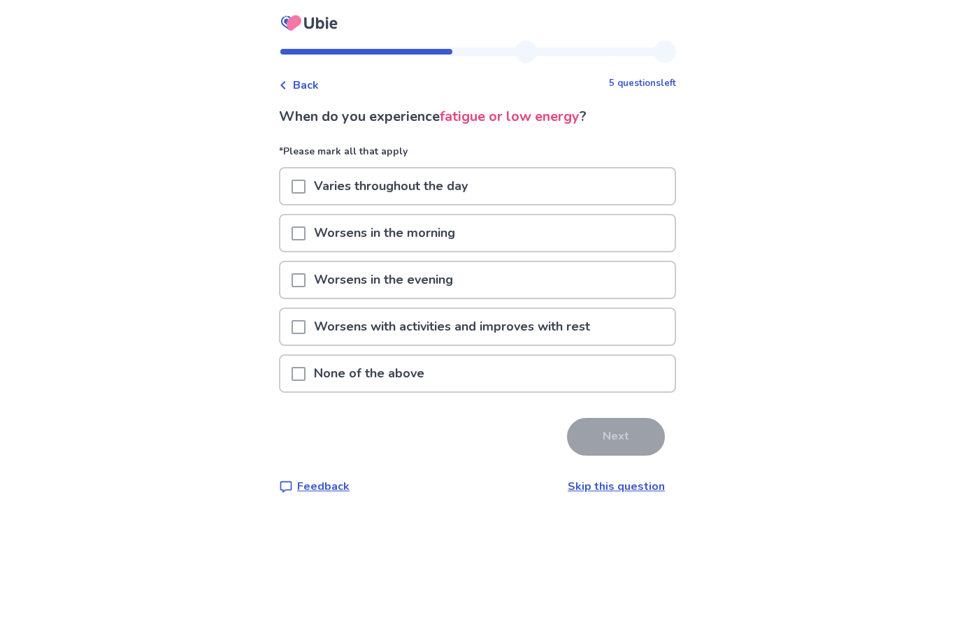
click at [305, 288] on div at bounding box center [298, 280] width 14 height 36
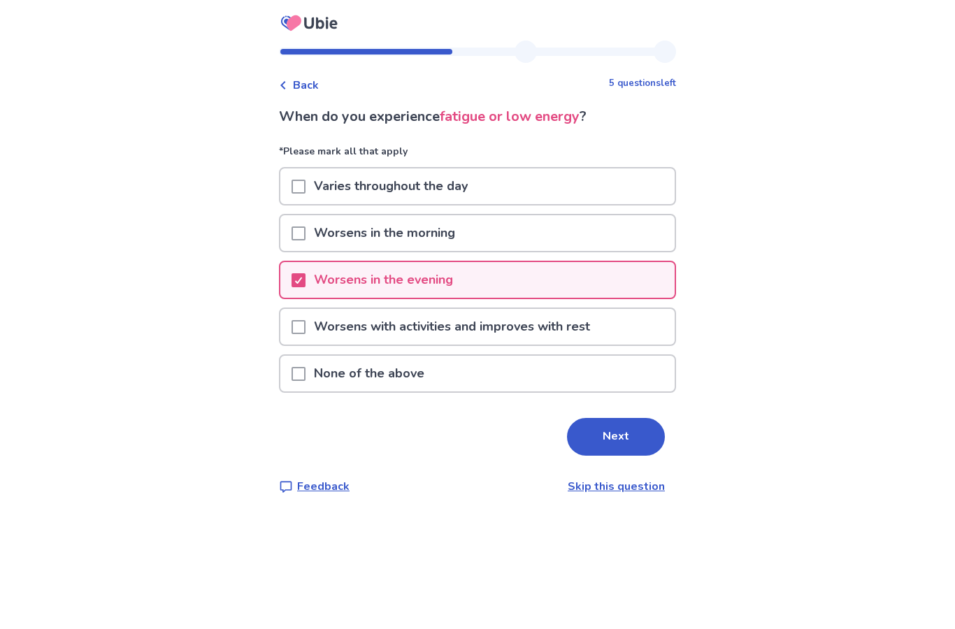
click at [615, 438] on button "Next" at bounding box center [616, 437] width 98 height 38
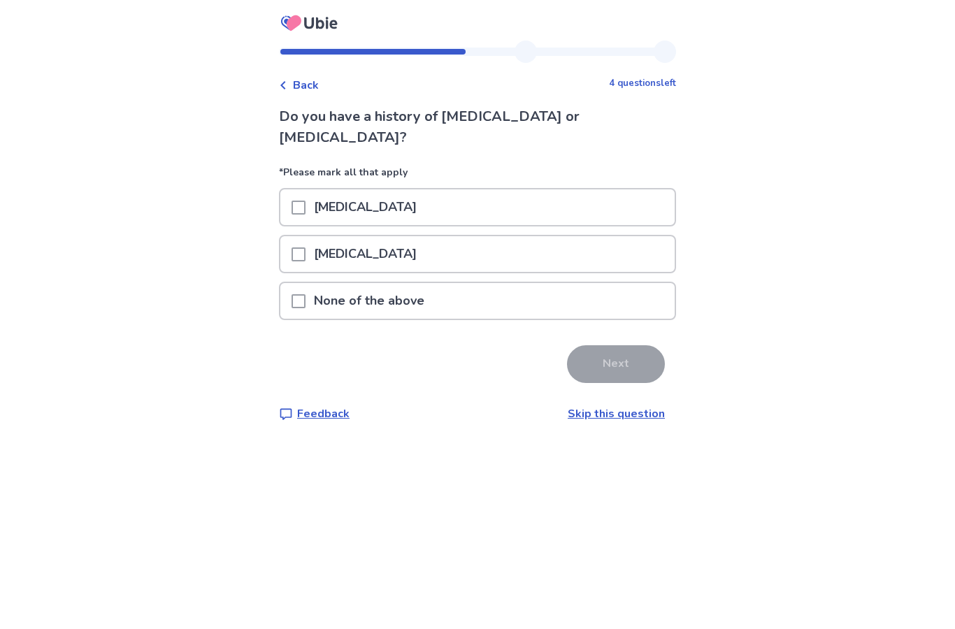
click at [305, 236] on div at bounding box center [298, 254] width 14 height 36
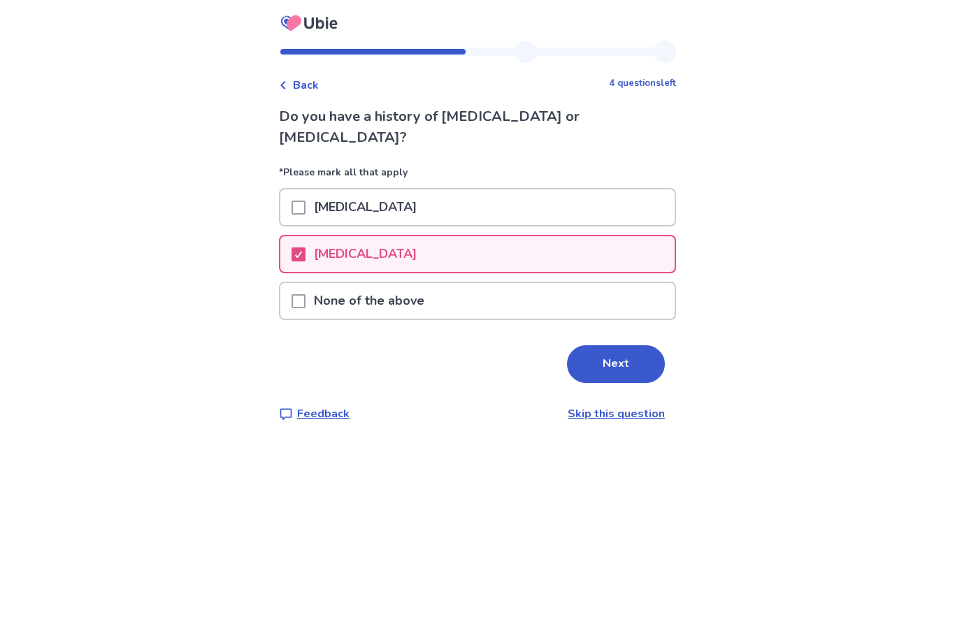
click at [620, 345] on button "Next" at bounding box center [616, 364] width 98 height 38
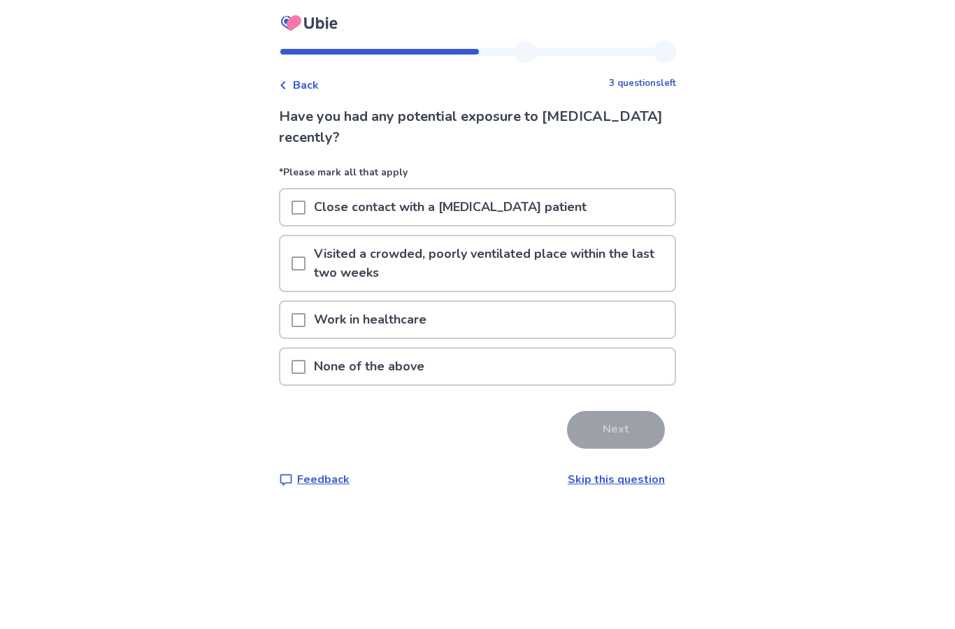
click at [305, 366] on span at bounding box center [298, 367] width 14 height 14
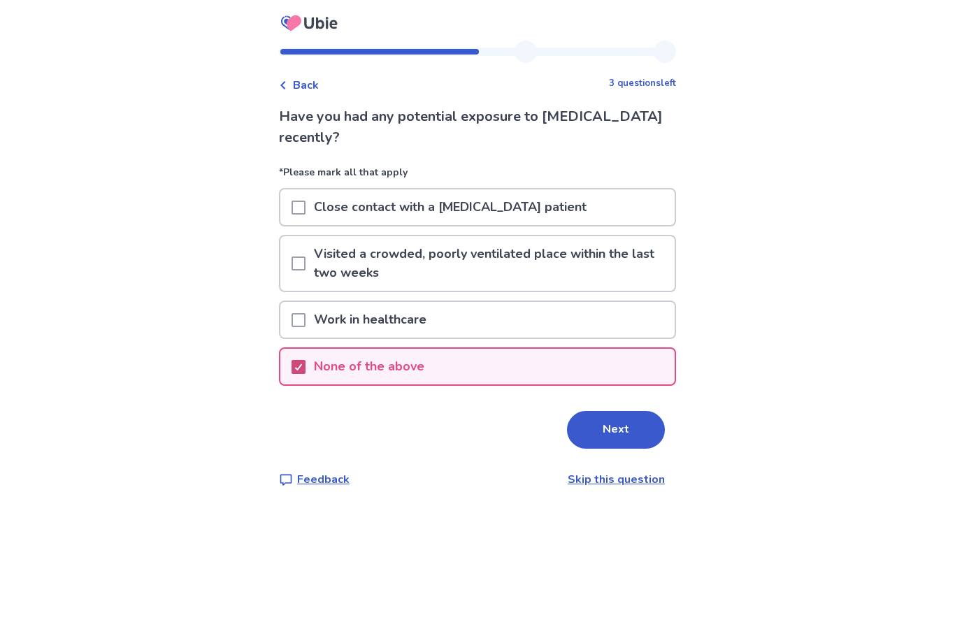
click at [611, 433] on button "Next" at bounding box center [616, 430] width 98 height 38
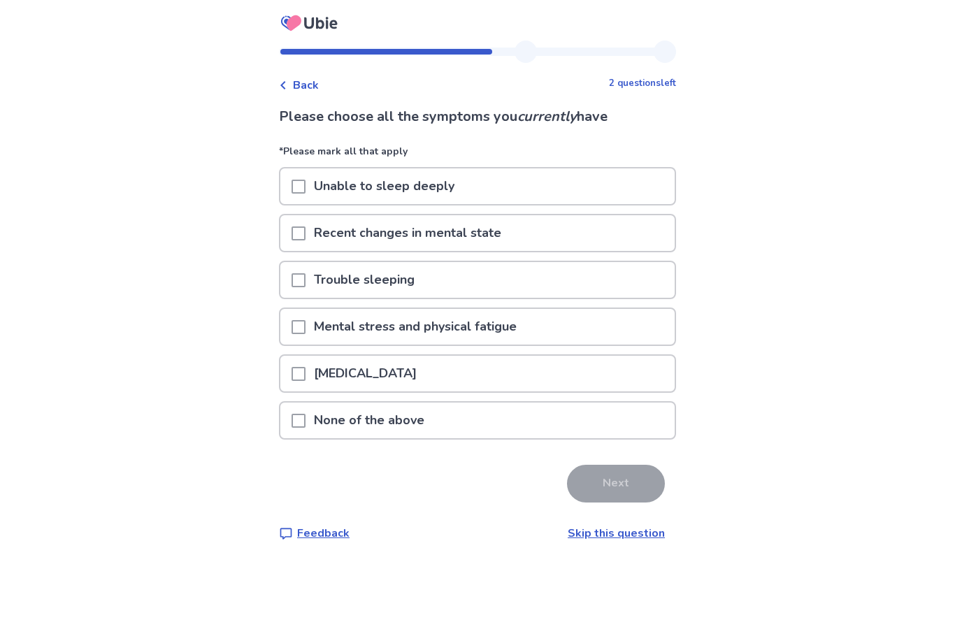
click at [305, 188] on span at bounding box center [298, 187] width 14 height 14
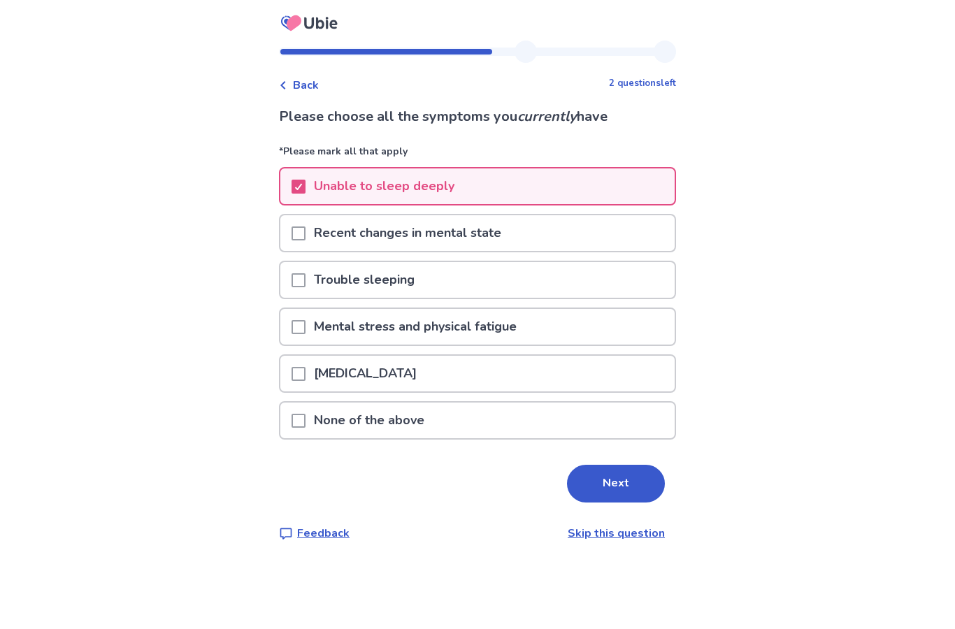
click at [305, 332] on span at bounding box center [298, 327] width 14 height 14
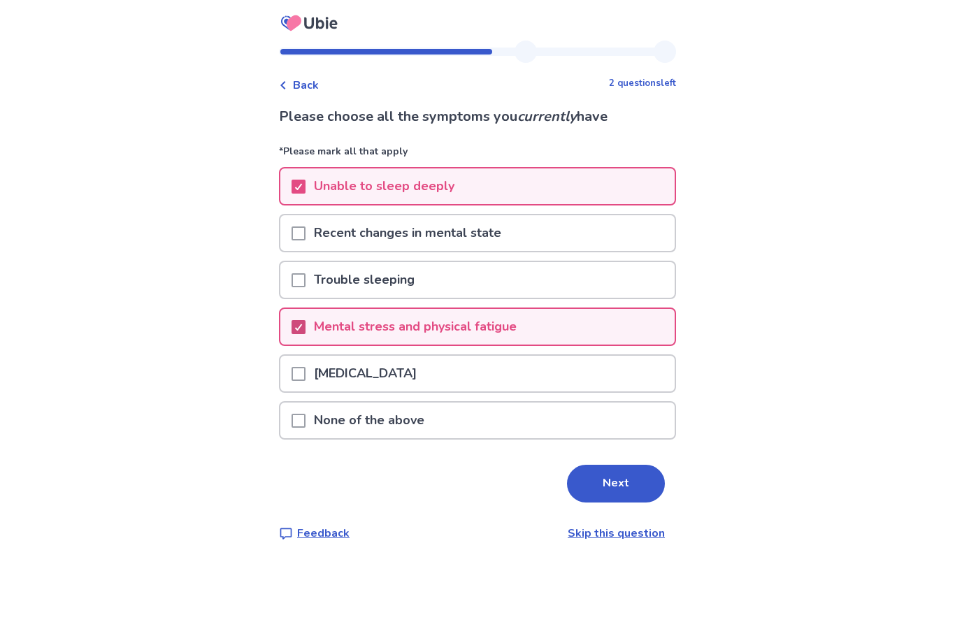
click at [305, 284] on span at bounding box center [298, 280] width 14 height 14
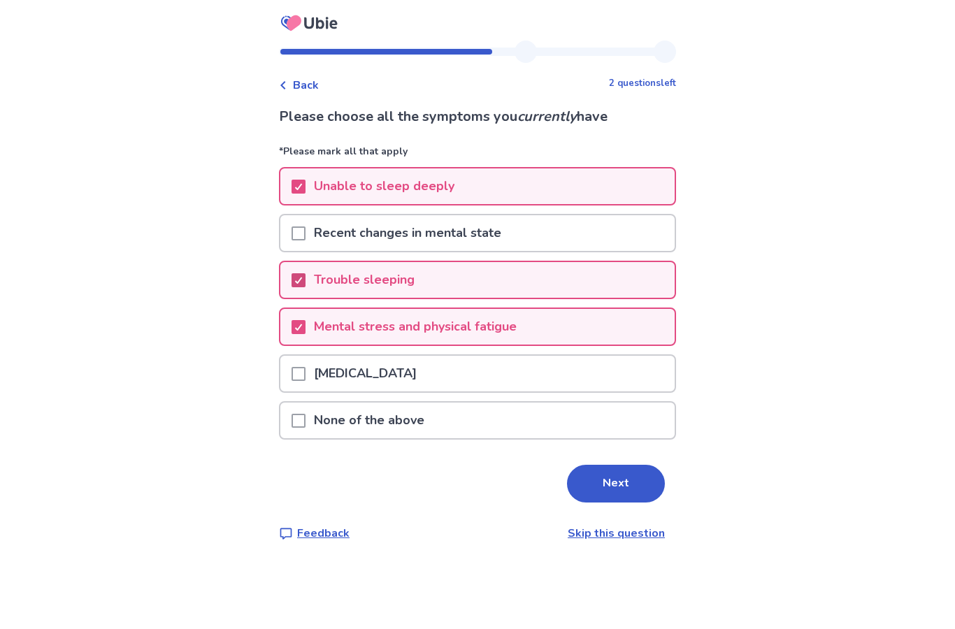
click at [605, 483] on button "Next" at bounding box center [616, 484] width 98 height 38
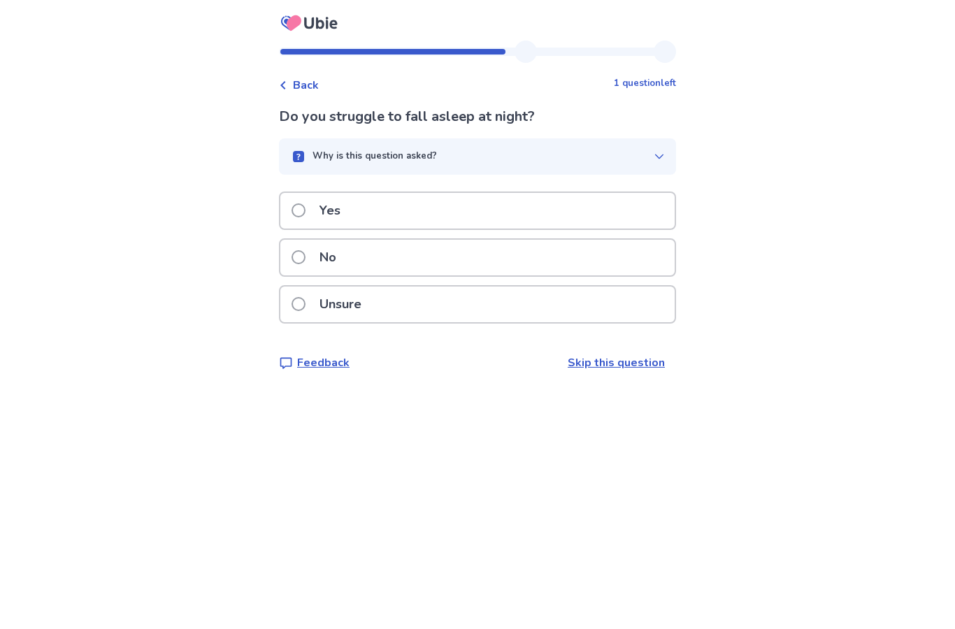
click at [305, 211] on span at bounding box center [298, 210] width 14 height 14
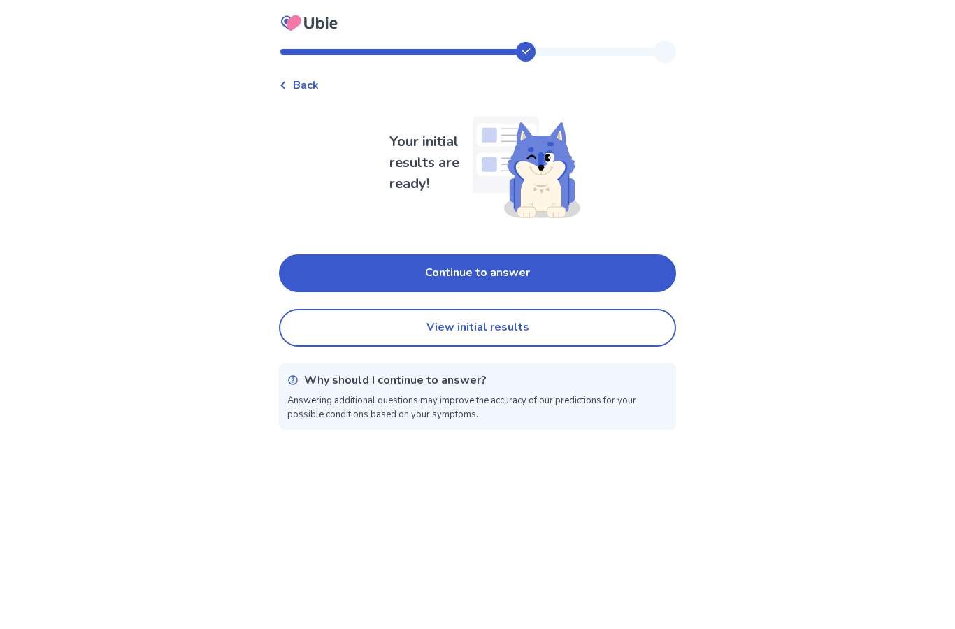
click at [566, 273] on button "Continue to answer" at bounding box center [477, 273] width 397 height 38
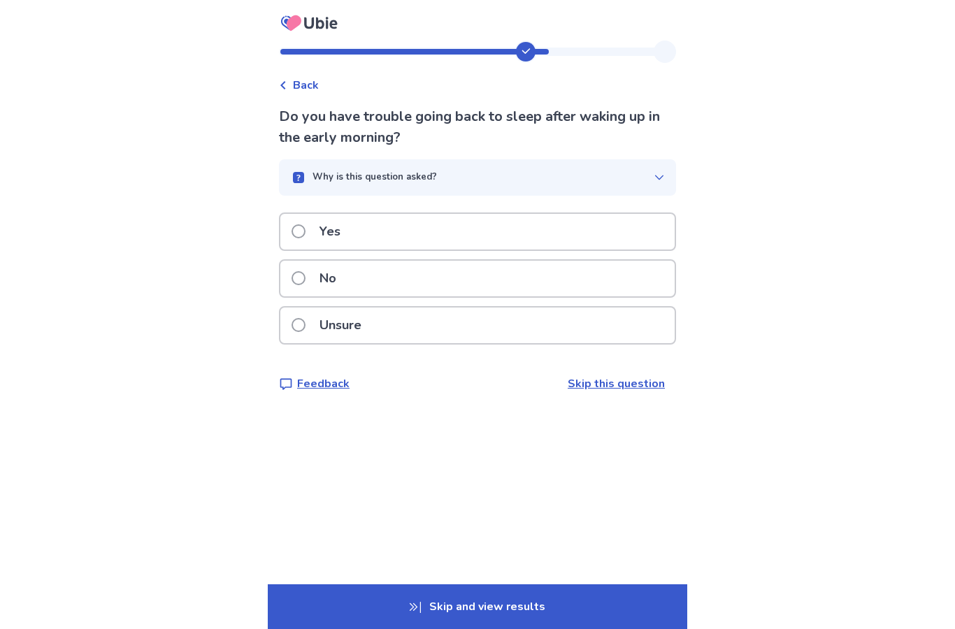
click at [305, 234] on span at bounding box center [298, 231] width 14 height 14
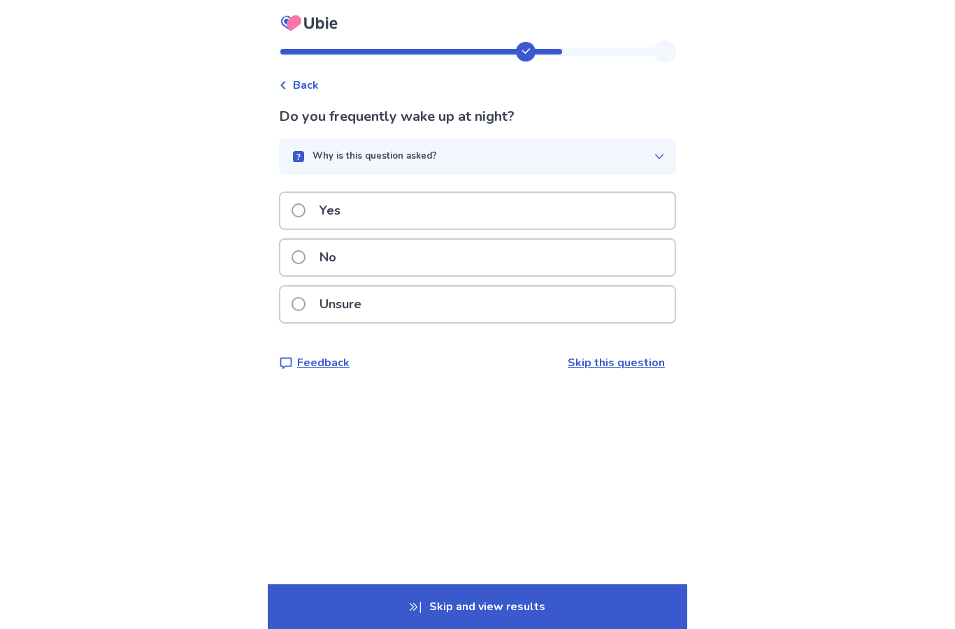
click at [305, 212] on span at bounding box center [298, 210] width 14 height 14
click at [305, 210] on span at bounding box center [298, 210] width 14 height 14
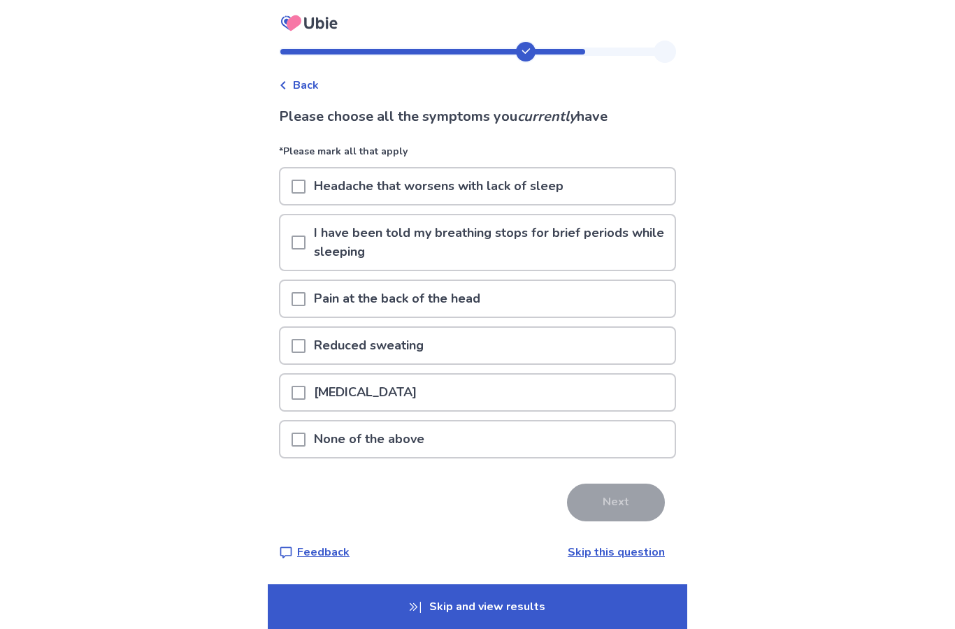
scroll to position [56, 0]
click at [305, 433] on span at bounding box center [298, 440] width 14 height 14
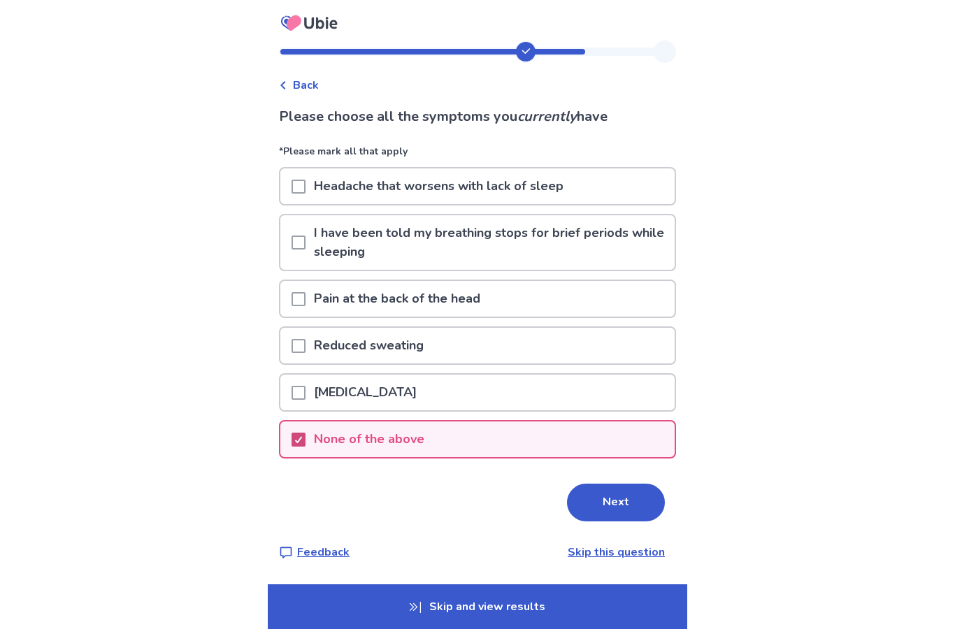
click at [614, 484] on button "Next" at bounding box center [616, 503] width 98 height 38
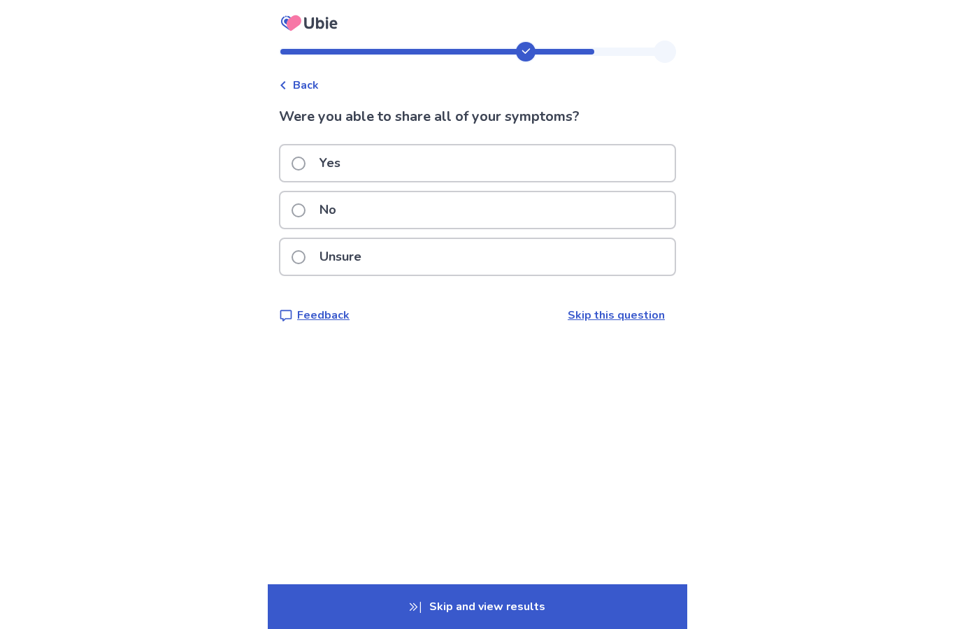
click at [305, 167] on span at bounding box center [298, 164] width 14 height 14
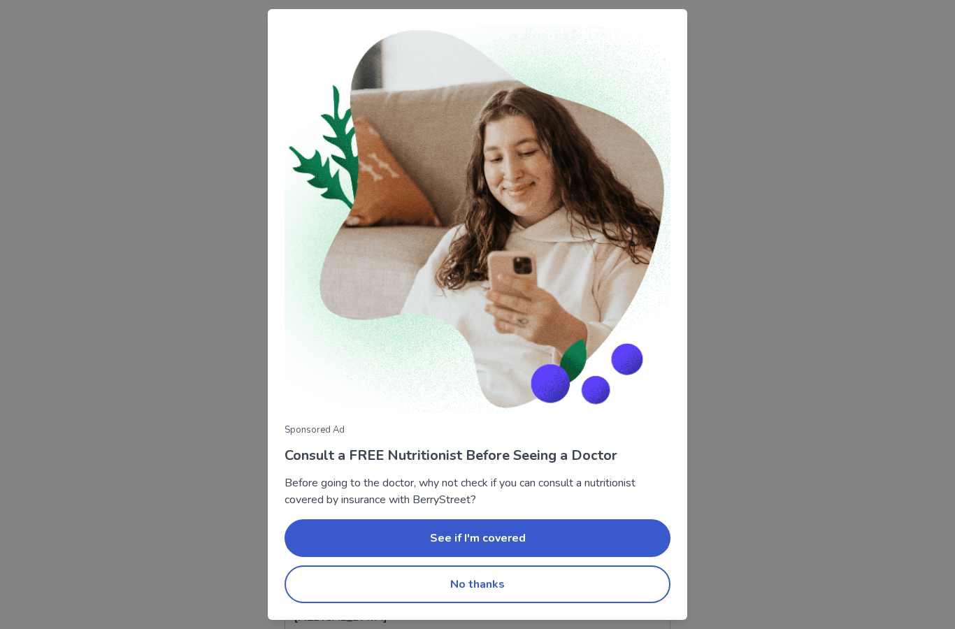
click at [474, 590] on button "No thanks" at bounding box center [477, 584] width 386 height 38
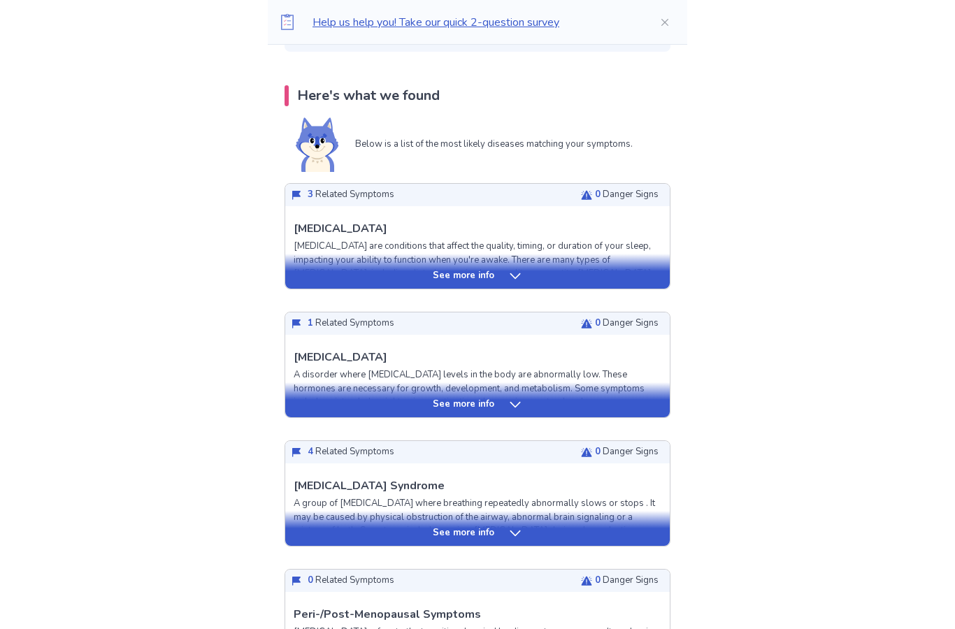
scroll to position [257, 0]
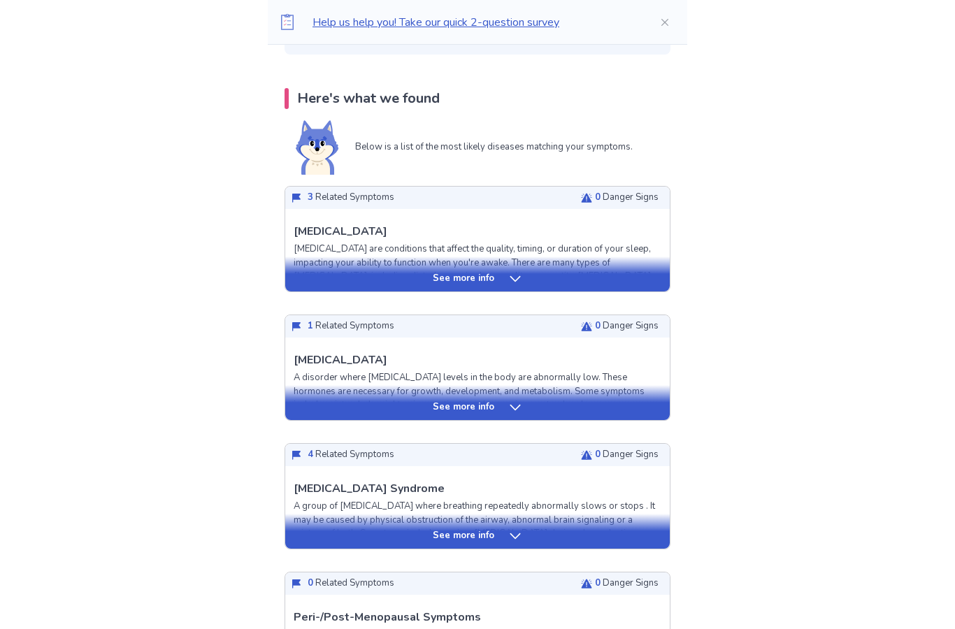
click at [476, 279] on p "See more info" at bounding box center [464, 279] width 62 height 14
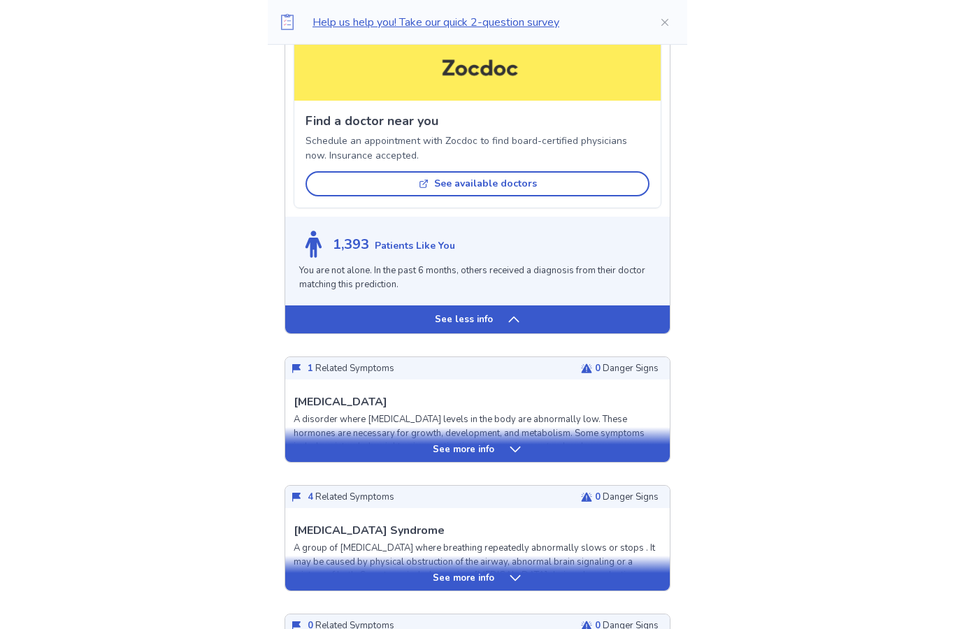
scroll to position [1039, 0]
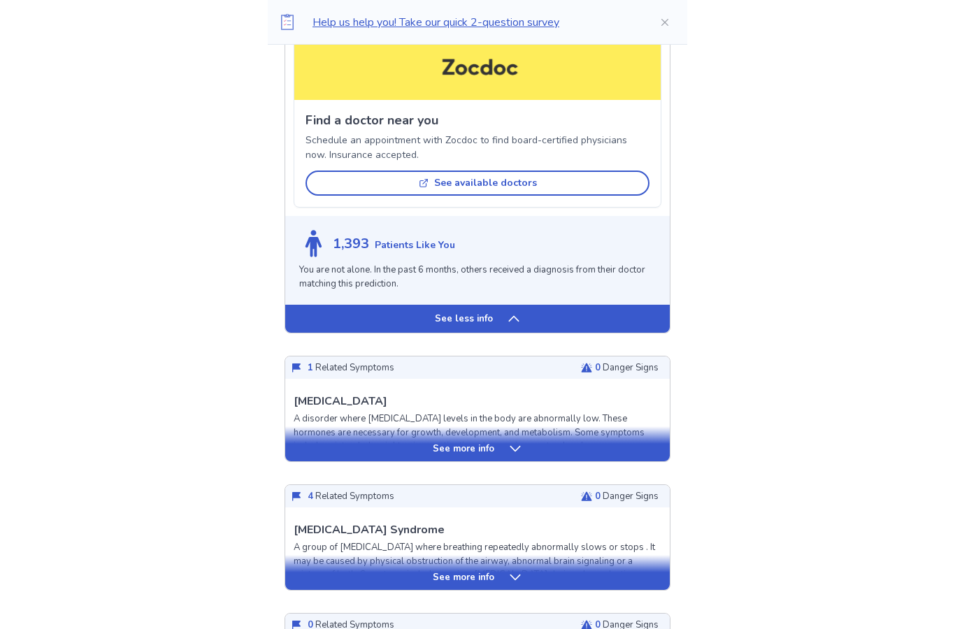
click at [485, 442] on p "See more info" at bounding box center [464, 449] width 62 height 14
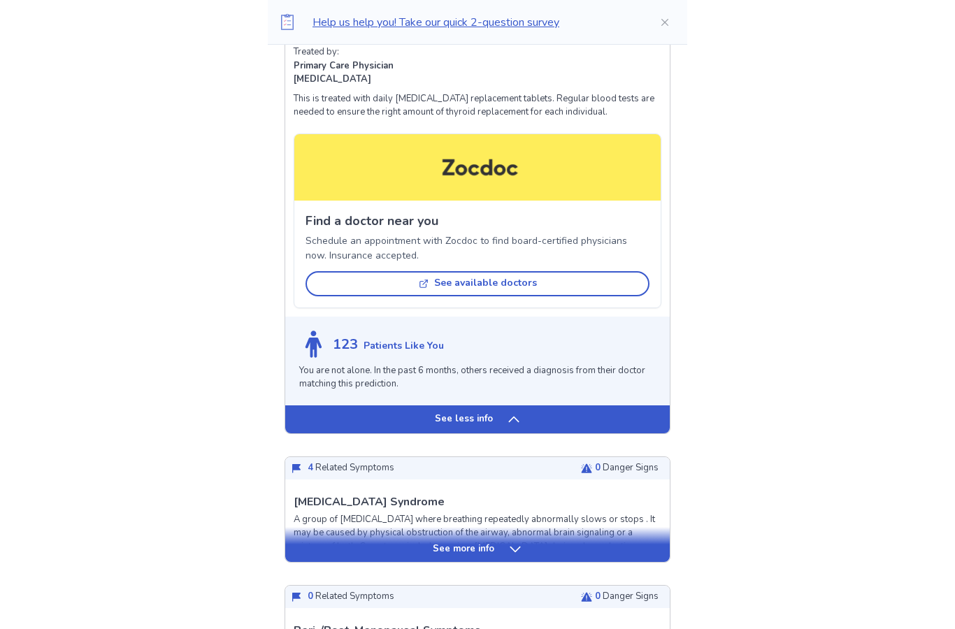
click at [471, 543] on p "See more info" at bounding box center [464, 550] width 62 height 14
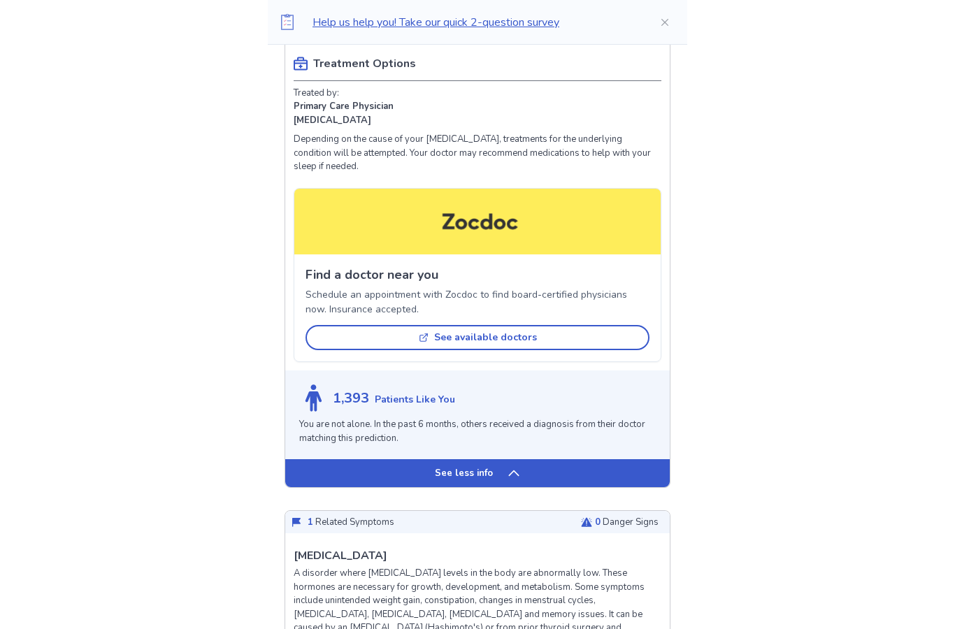
scroll to position [885, 0]
click at [516, 334] on button "See available doctors" at bounding box center [477, 337] width 344 height 25
